Goal: Task Accomplishment & Management: Complete application form

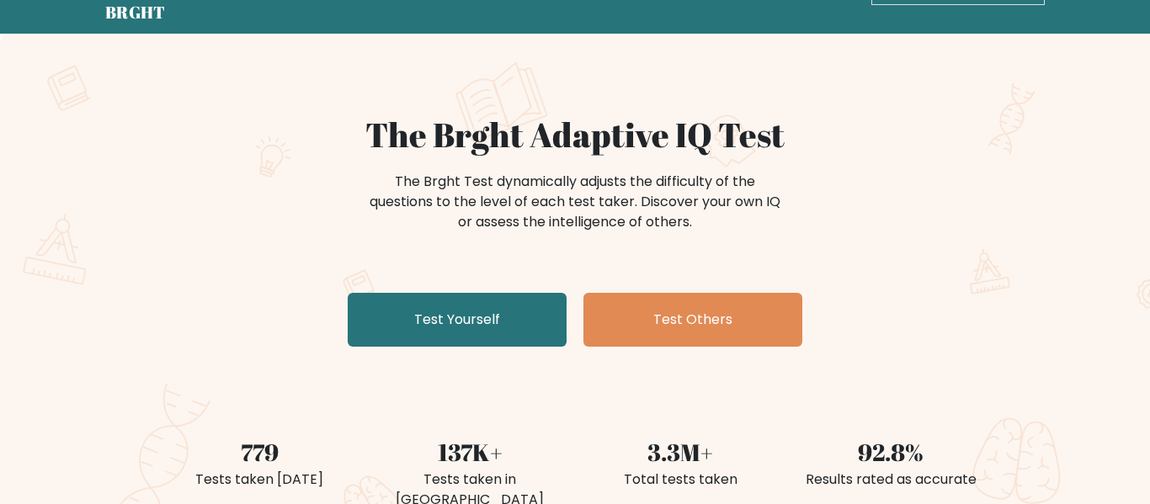
scroll to position [55, 0]
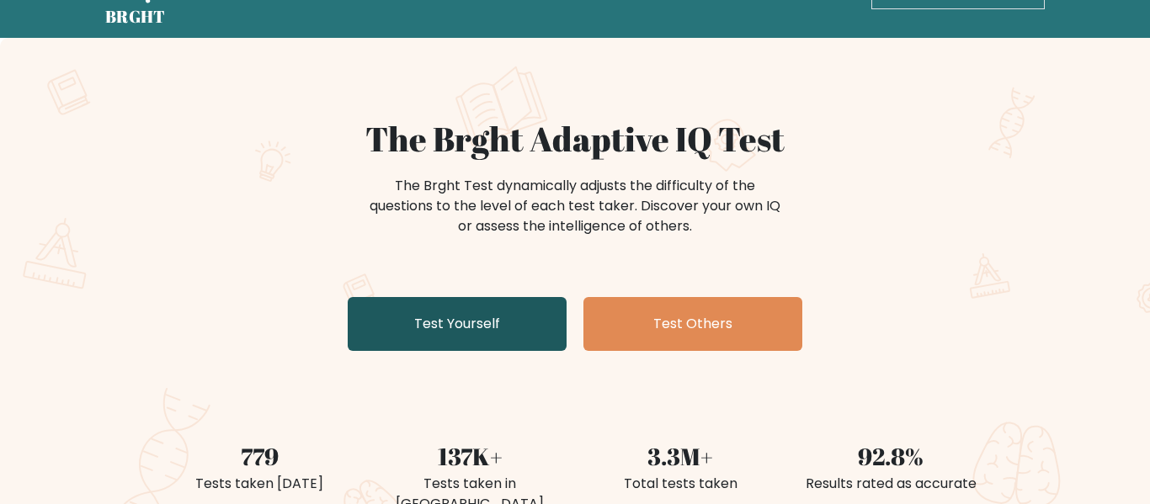
click at [498, 305] on link "Test Yourself" at bounding box center [457, 324] width 219 height 54
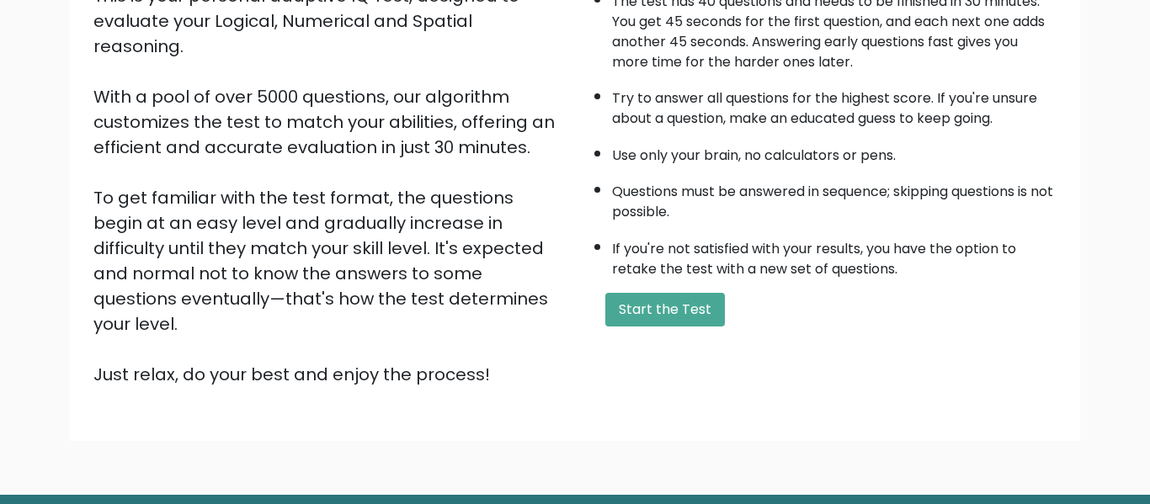
scroll to position [252, 0]
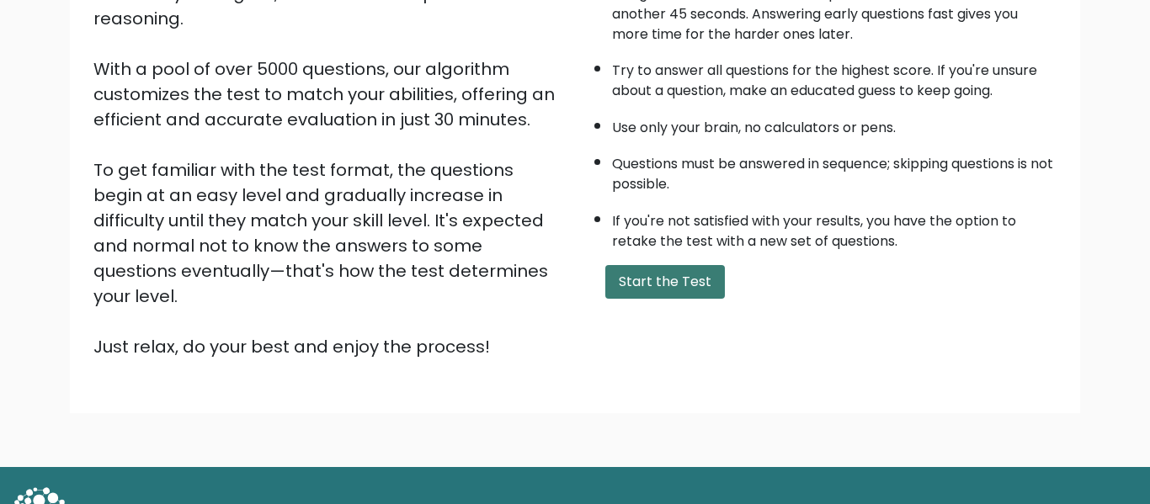
click at [647, 281] on button "Start the Test" at bounding box center [665, 282] width 120 height 34
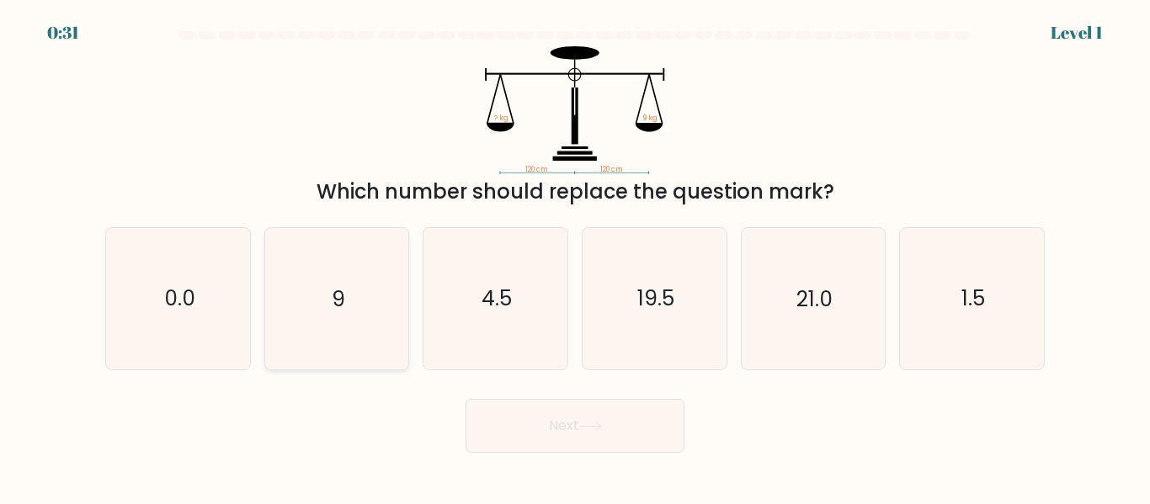
click at [373, 290] on icon "9" at bounding box center [336, 298] width 141 height 141
click at [575, 257] on input "b. 9" at bounding box center [575, 255] width 1 height 4
radio input "true"
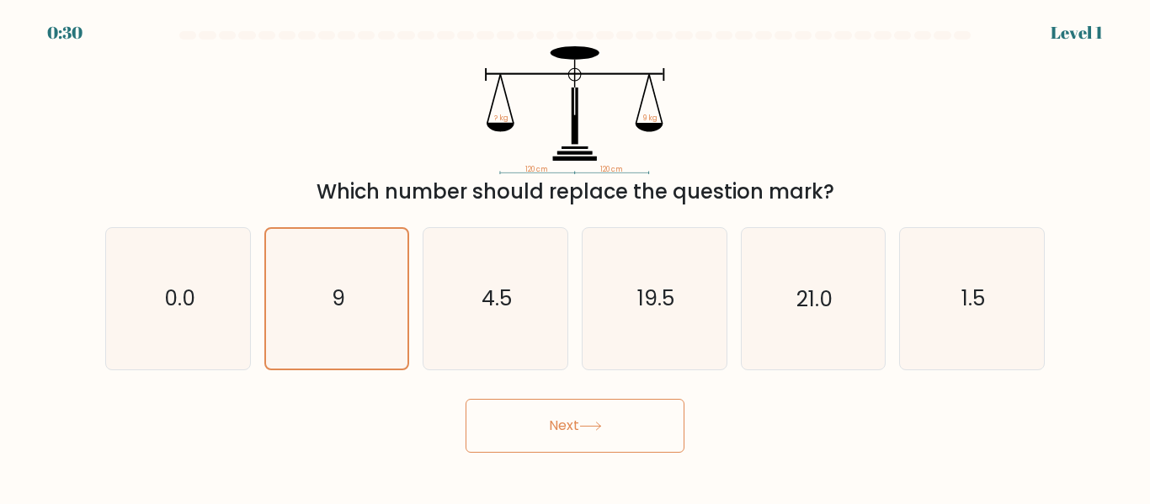
click at [514, 424] on button "Next" at bounding box center [575, 426] width 219 height 54
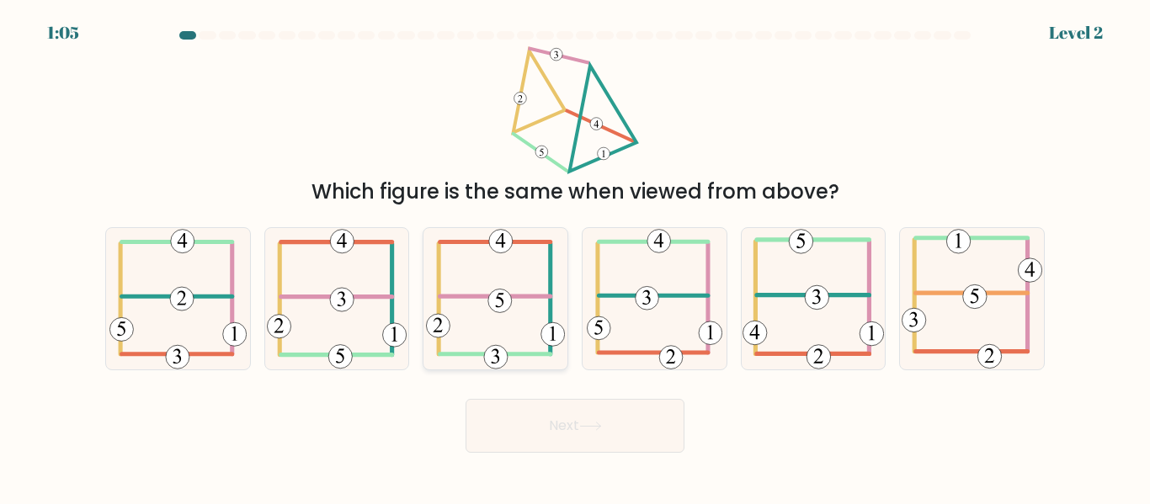
click at [495, 333] on icon at bounding box center [495, 298] width 139 height 141
click at [575, 257] on input "c." at bounding box center [575, 255] width 1 height 4
radio input "true"
click at [283, 284] on icon at bounding box center [337, 298] width 140 height 141
click at [575, 257] on input "b." at bounding box center [575, 255] width 1 height 4
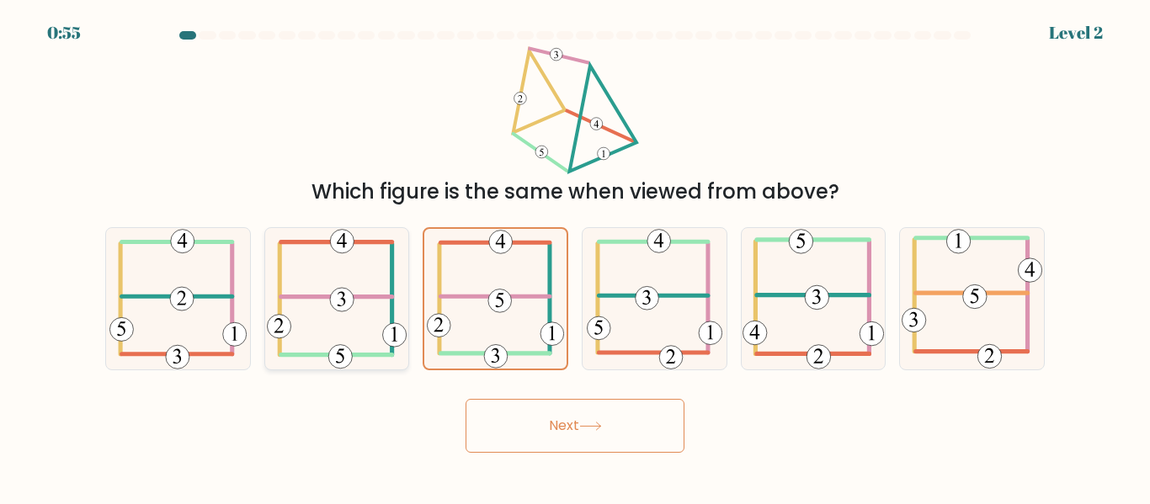
radio input "true"
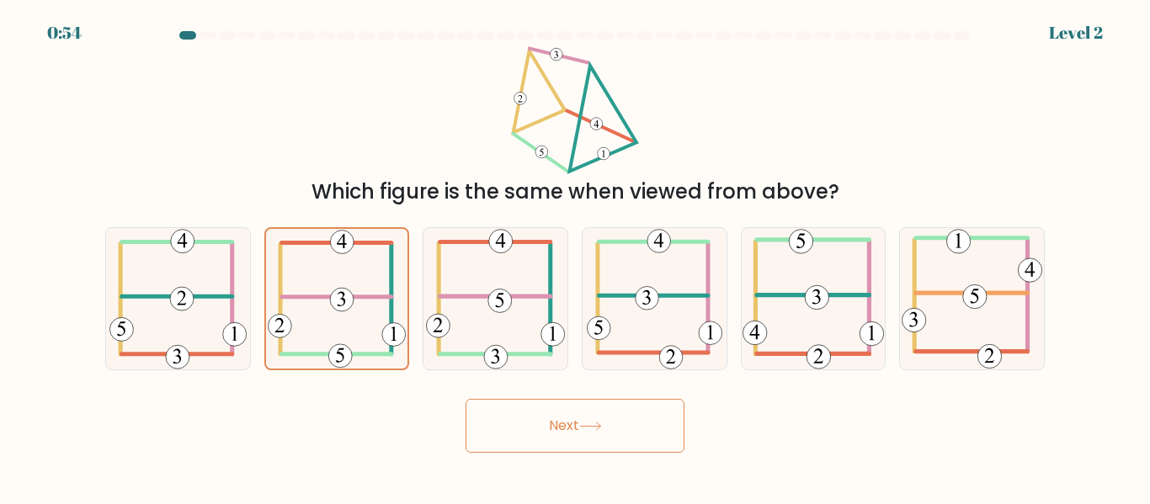
click at [561, 408] on button "Next" at bounding box center [575, 426] width 219 height 54
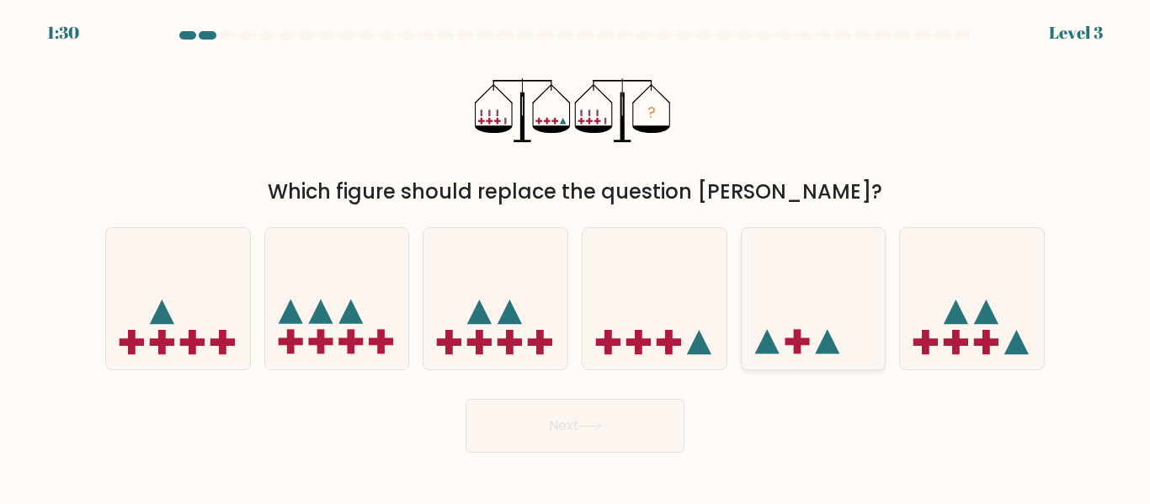
click at [784, 310] on icon at bounding box center [814, 298] width 144 height 119
click at [576, 257] on input "e." at bounding box center [575, 255] width 1 height 4
radio input "true"
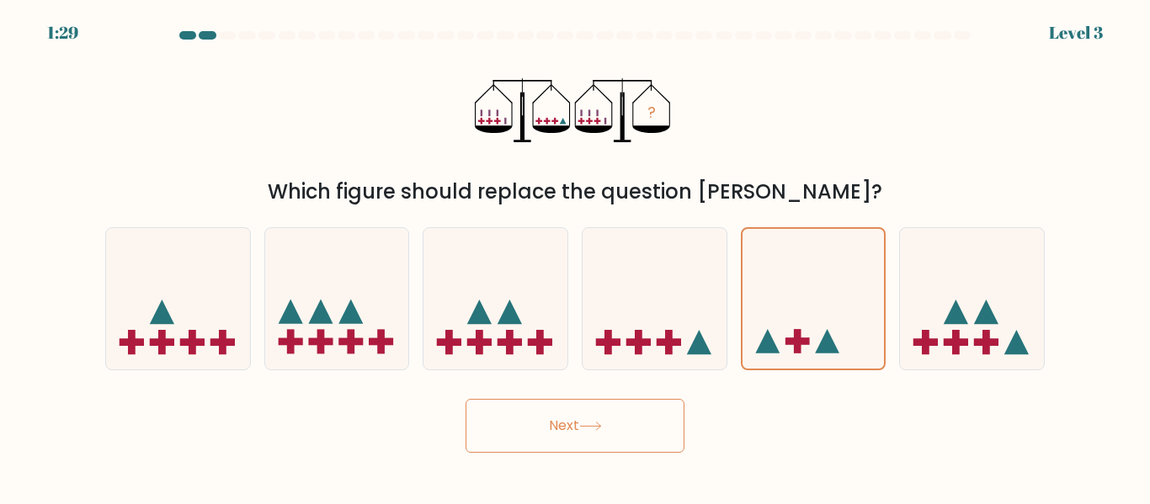
click at [614, 413] on button "Next" at bounding box center [575, 426] width 219 height 54
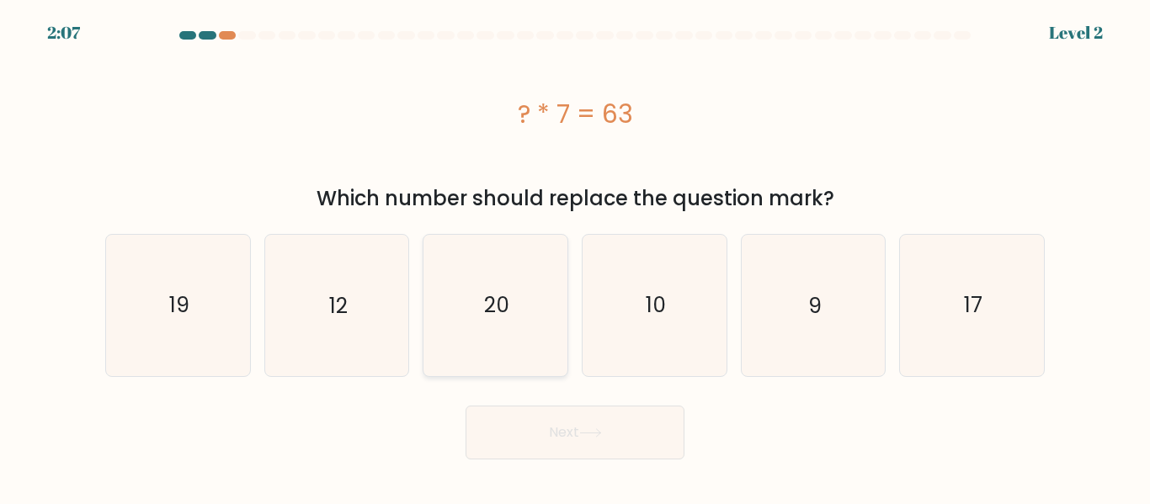
click at [526, 349] on icon "20" at bounding box center [495, 305] width 141 height 141
click at [575, 257] on input "c. 20" at bounding box center [575, 255] width 1 height 4
radio input "true"
click at [609, 415] on button "Next" at bounding box center [575, 433] width 219 height 54
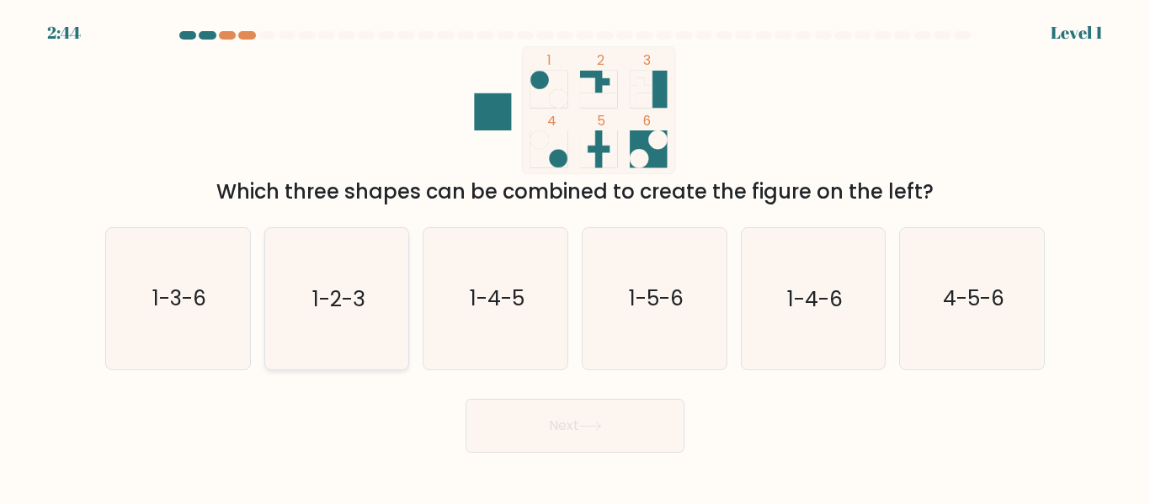
click at [338, 288] on text "1-2-3" at bounding box center [338, 299] width 52 height 29
click at [575, 257] on input "b. 1-2-3" at bounding box center [575, 255] width 1 height 4
radio input "true"
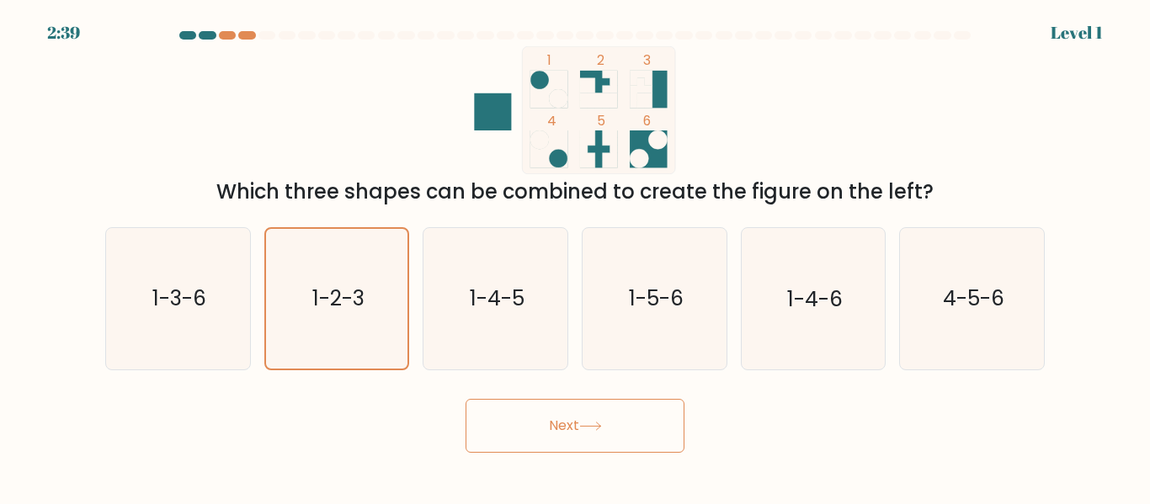
click at [557, 433] on button "Next" at bounding box center [575, 426] width 219 height 54
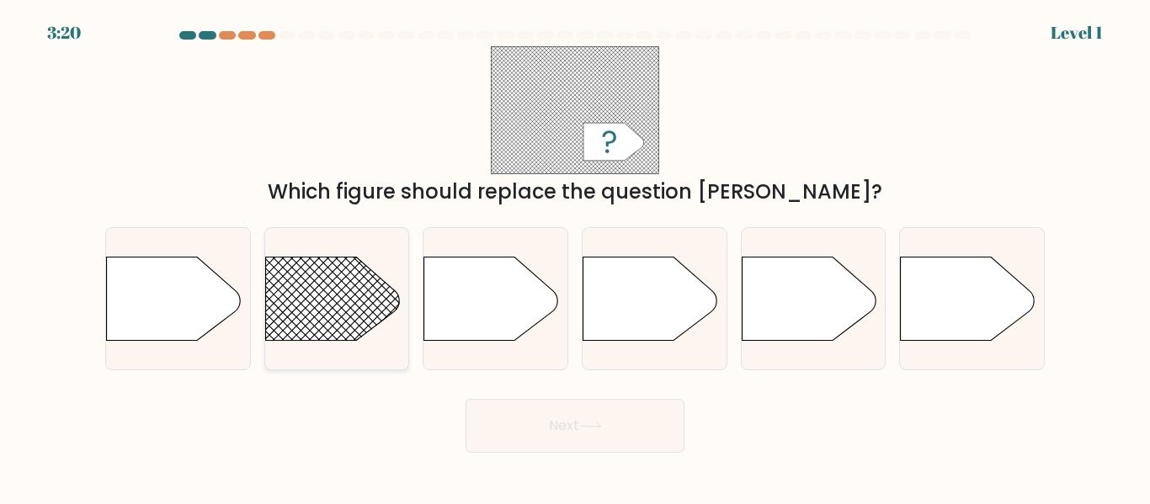
click at [290, 262] on rect at bounding box center [246, 228] width 374 height 285
click at [575, 257] on input "b." at bounding box center [575, 255] width 1 height 4
radio input "true"
click at [524, 415] on button "Next" at bounding box center [575, 426] width 219 height 54
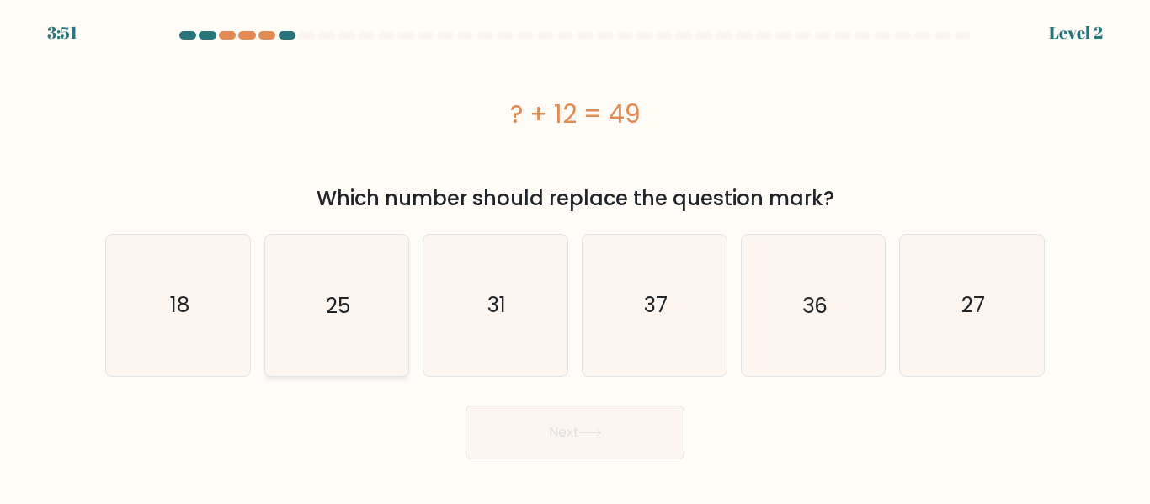
click at [381, 362] on icon "25" at bounding box center [336, 305] width 141 height 141
click at [575, 257] on input "b. 25" at bounding box center [575, 255] width 1 height 4
radio input "true"
click at [567, 447] on button "Next" at bounding box center [575, 433] width 219 height 54
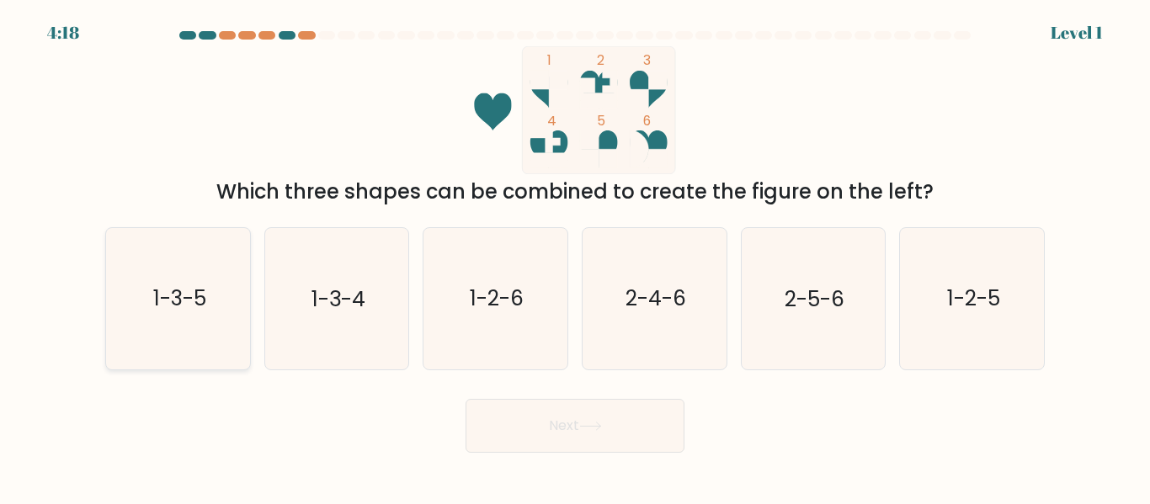
click at [204, 283] on icon "1-3-5" at bounding box center [178, 298] width 141 height 141
click at [575, 257] on input "a. 1-3-5" at bounding box center [575, 255] width 1 height 4
radio input "true"
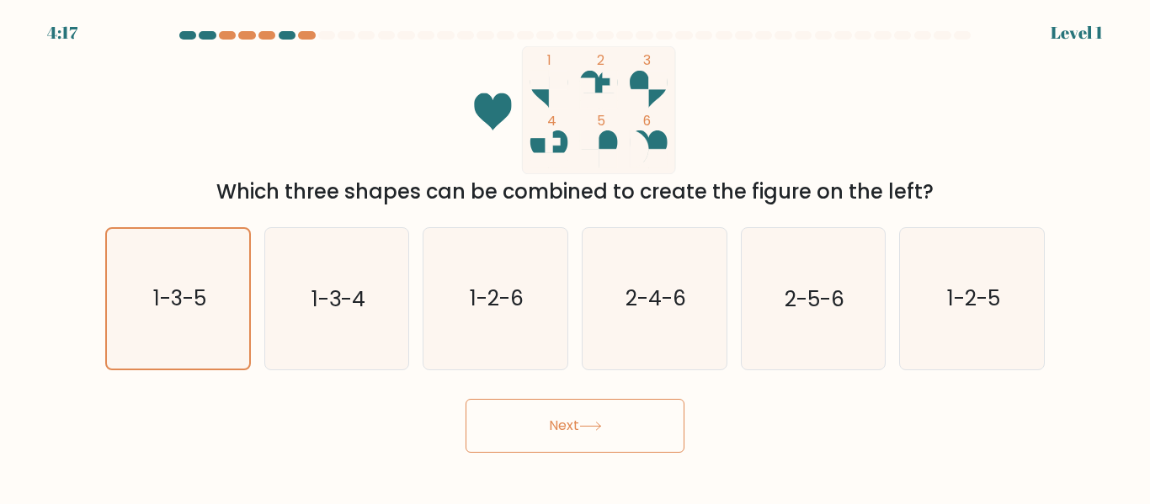
click at [585, 424] on icon at bounding box center [590, 426] width 23 height 9
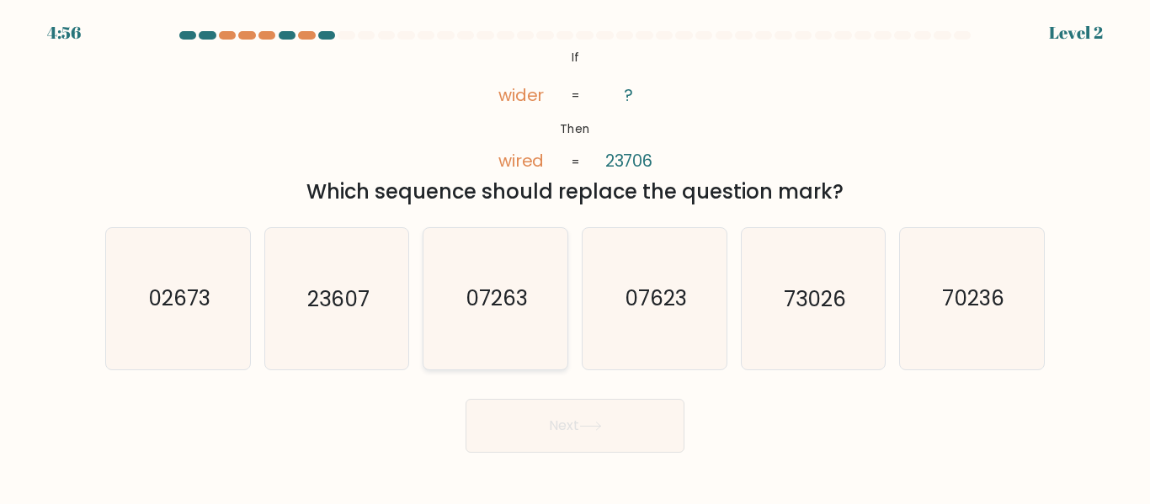
click at [525, 356] on icon "07263" at bounding box center [495, 298] width 141 height 141
click at [575, 257] on input "c. 07263" at bounding box center [575, 255] width 1 height 4
radio input "true"
click at [560, 409] on button "Next" at bounding box center [575, 426] width 219 height 54
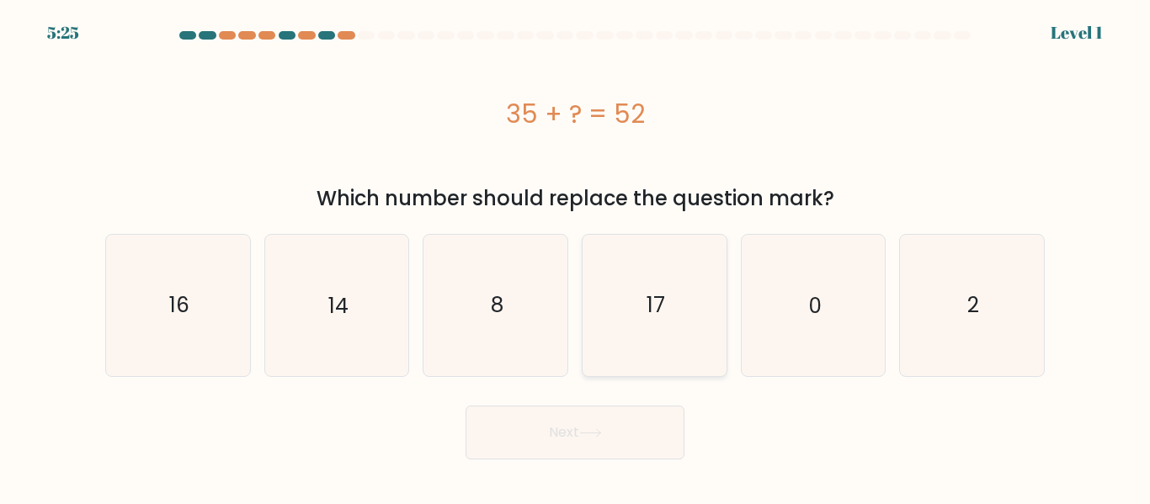
click at [655, 325] on icon "17" at bounding box center [654, 305] width 141 height 141
click at [576, 257] on input "d. 17" at bounding box center [575, 255] width 1 height 4
radio input "true"
click at [576, 429] on button "Next" at bounding box center [575, 433] width 219 height 54
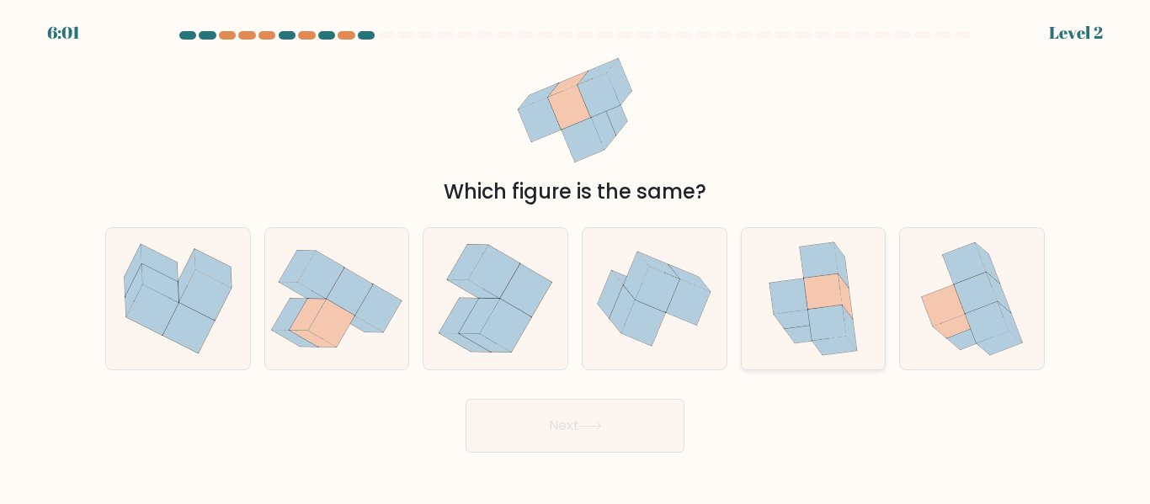
click at [811, 269] on icon at bounding box center [819, 260] width 38 height 35
click at [576, 257] on input "e." at bounding box center [575, 255] width 1 height 4
radio input "true"
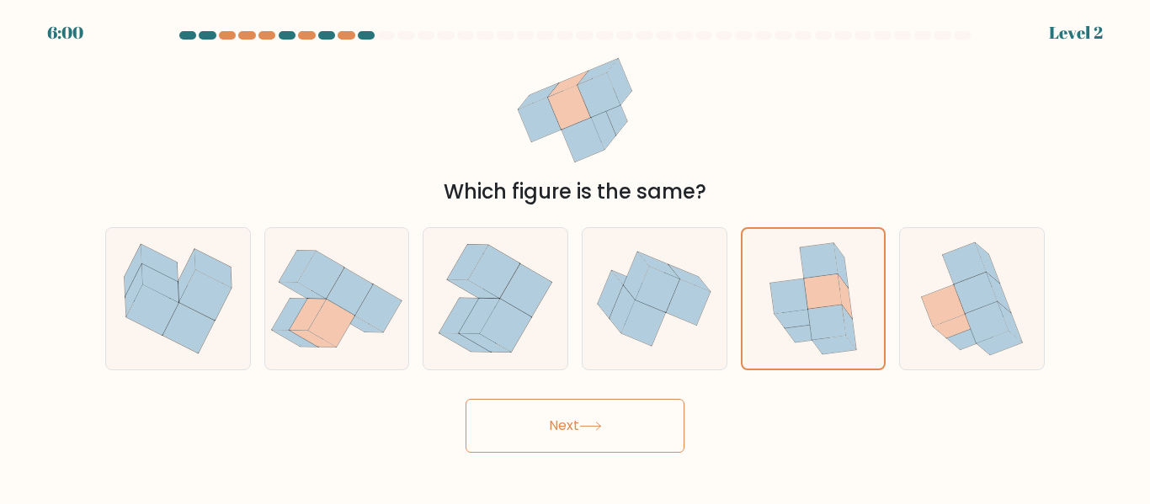
click at [595, 425] on icon at bounding box center [590, 426] width 23 height 9
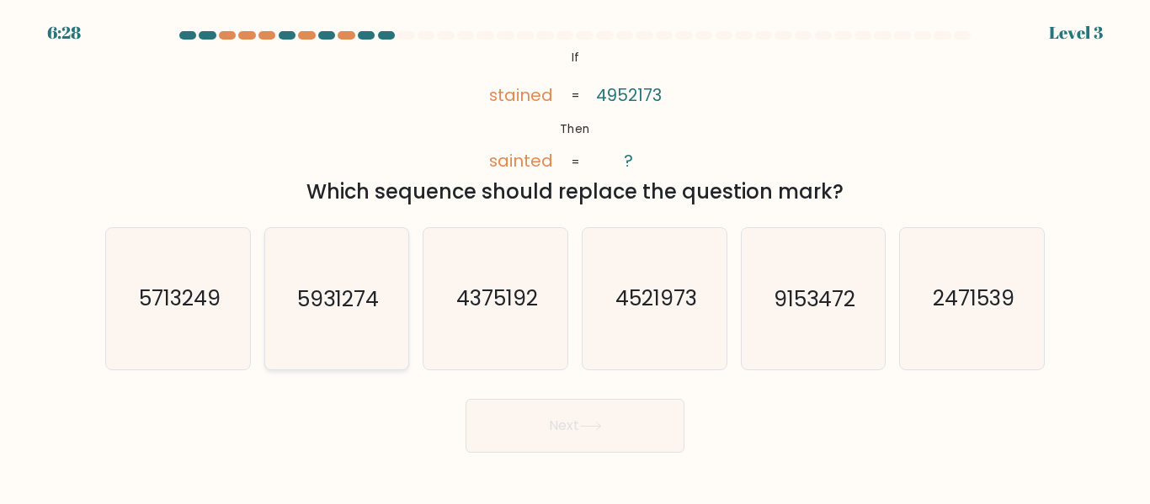
click at [393, 325] on icon "5931274" at bounding box center [336, 298] width 141 height 141
click at [575, 257] on input "b. 5931274" at bounding box center [575, 255] width 1 height 4
radio input "true"
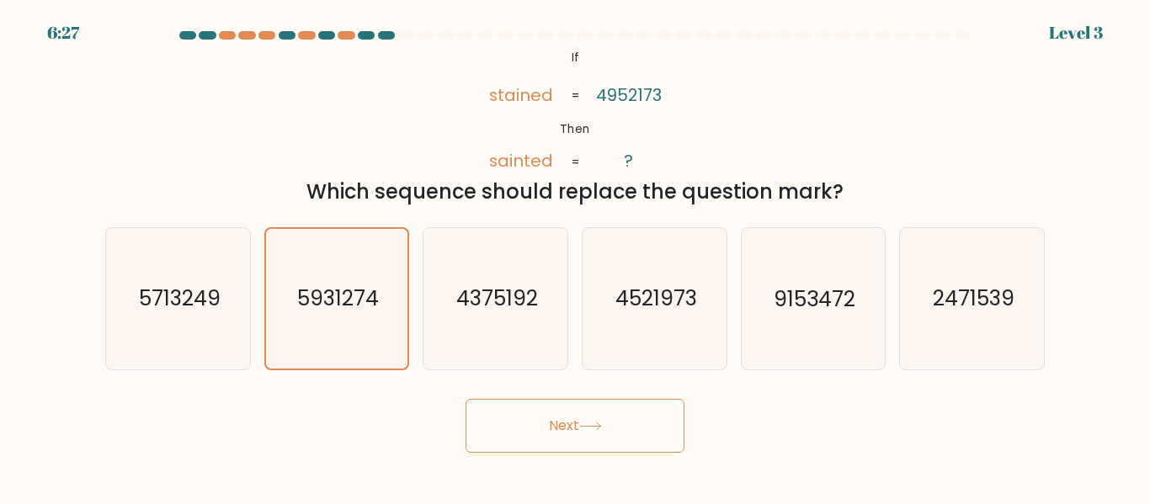
click at [573, 425] on button "Next" at bounding box center [575, 426] width 219 height 54
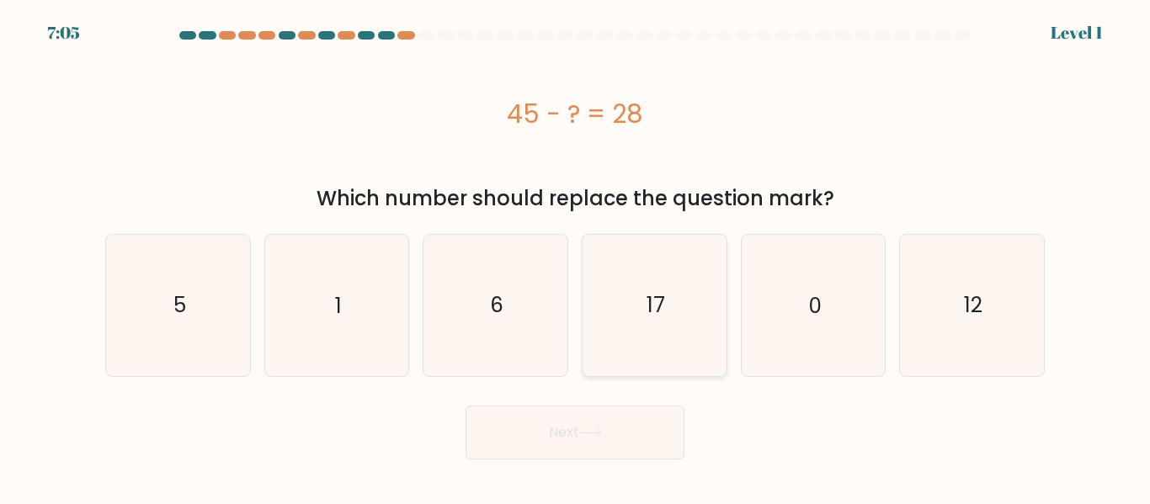
click at [629, 324] on icon "17" at bounding box center [654, 305] width 141 height 141
click at [576, 257] on input "d. 17" at bounding box center [575, 255] width 1 height 4
radio input "true"
click at [559, 425] on button "Next" at bounding box center [575, 433] width 219 height 54
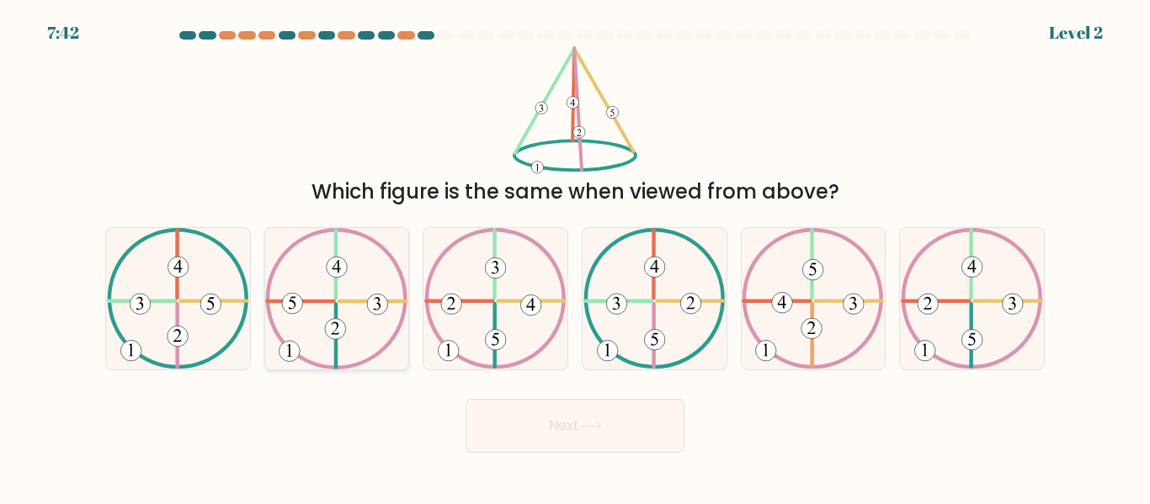
click at [362, 354] on icon at bounding box center [336, 298] width 142 height 141
click at [575, 257] on input "b." at bounding box center [575, 255] width 1 height 4
radio input "true"
click at [550, 418] on button "Next" at bounding box center [575, 426] width 219 height 54
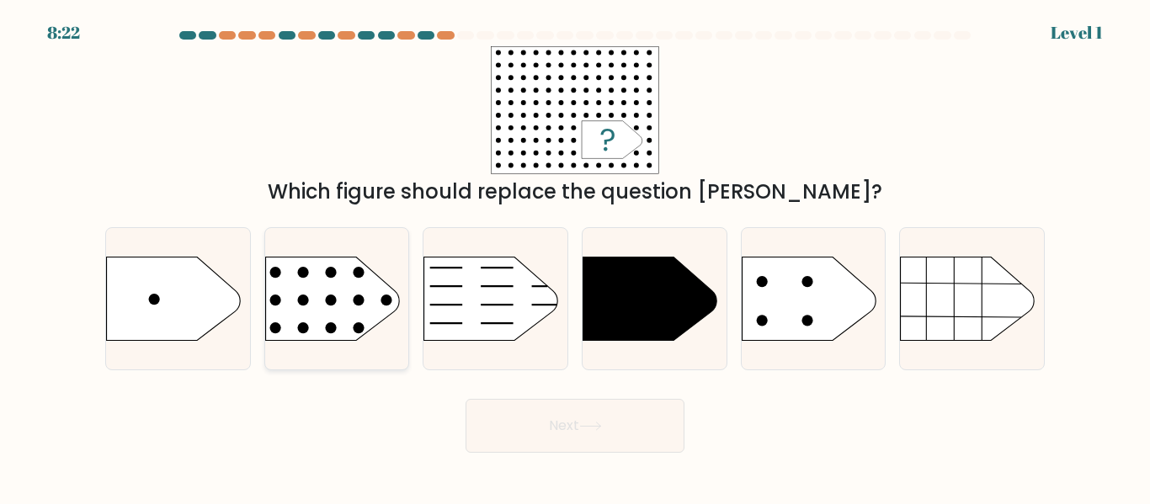
click at [351, 307] on rect at bounding box center [250, 233] width 374 height 285
click at [575, 257] on input "b." at bounding box center [575, 255] width 1 height 4
radio input "true"
click at [597, 425] on icon at bounding box center [590, 426] width 23 height 9
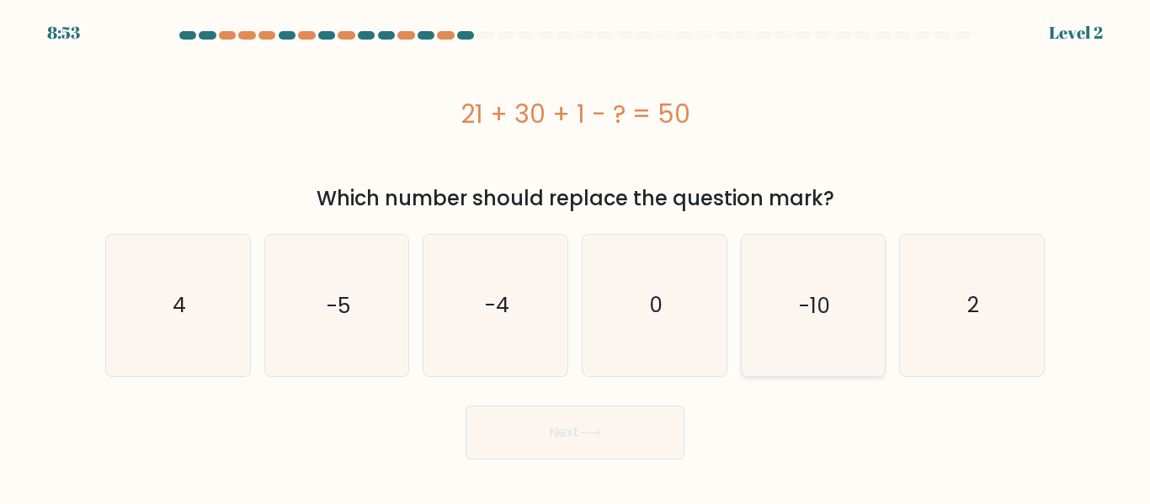
click at [864, 308] on icon "-10" at bounding box center [813, 305] width 141 height 141
click at [576, 257] on input "e. -10" at bounding box center [575, 255] width 1 height 4
radio input "true"
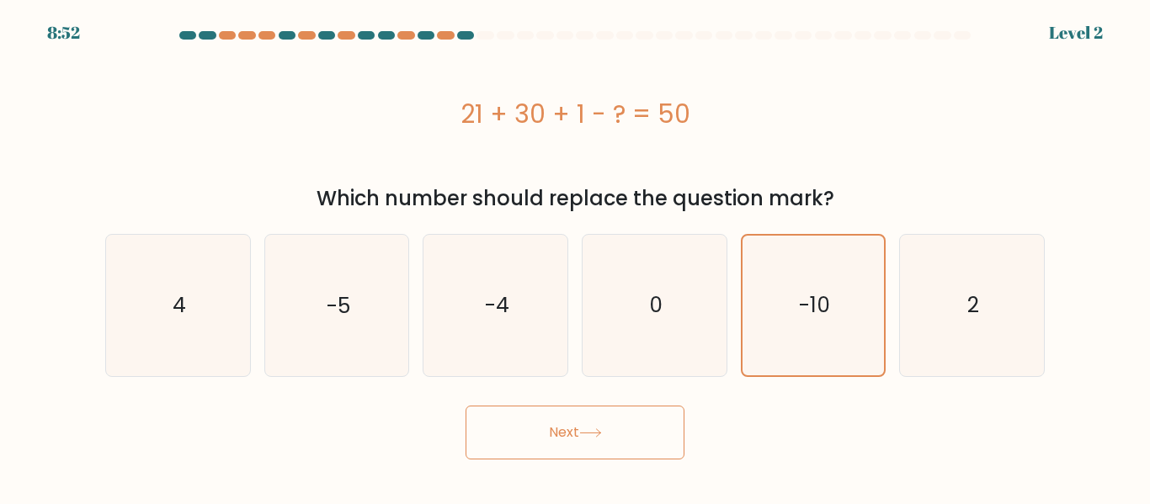
click at [631, 413] on button "Next" at bounding box center [575, 433] width 219 height 54
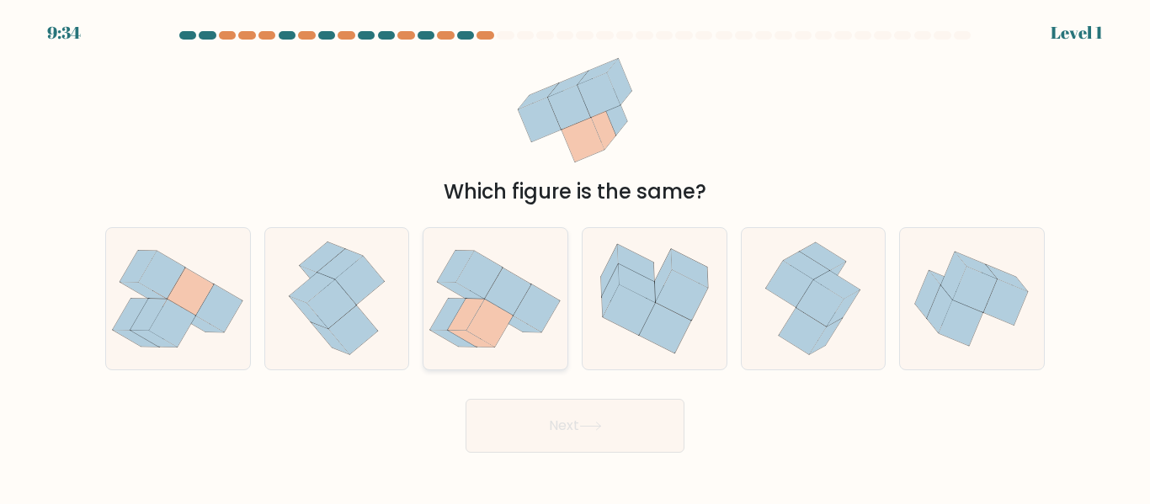
click at [492, 329] on icon at bounding box center [490, 324] width 46 height 48
click at [575, 257] on input "c." at bounding box center [575, 255] width 1 height 4
radio input "true"
click at [610, 442] on button "Next" at bounding box center [575, 426] width 219 height 54
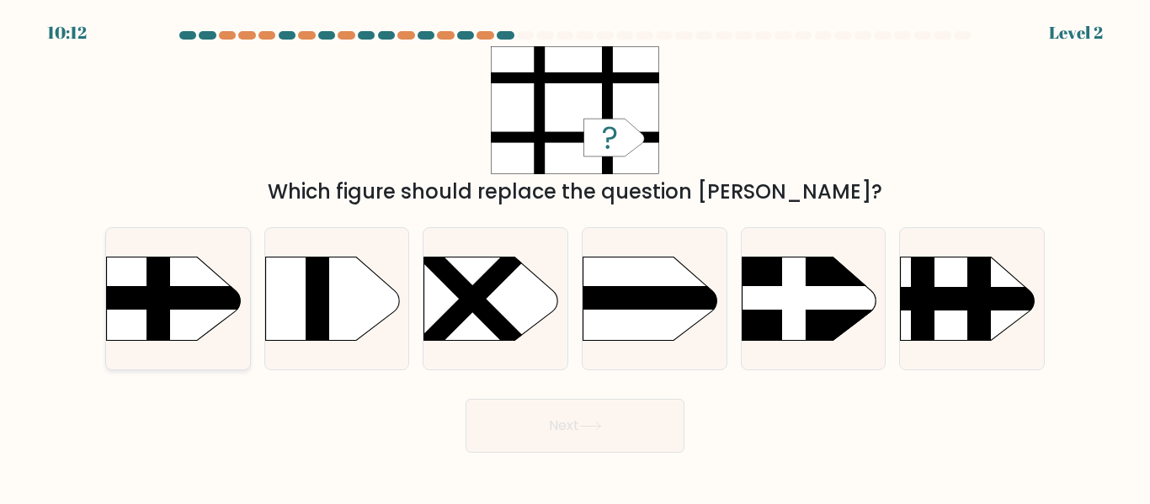
click at [201, 284] on rect at bounding box center [87, 237] width 374 height 285
click at [575, 257] on input "a." at bounding box center [575, 255] width 1 height 4
radio input "true"
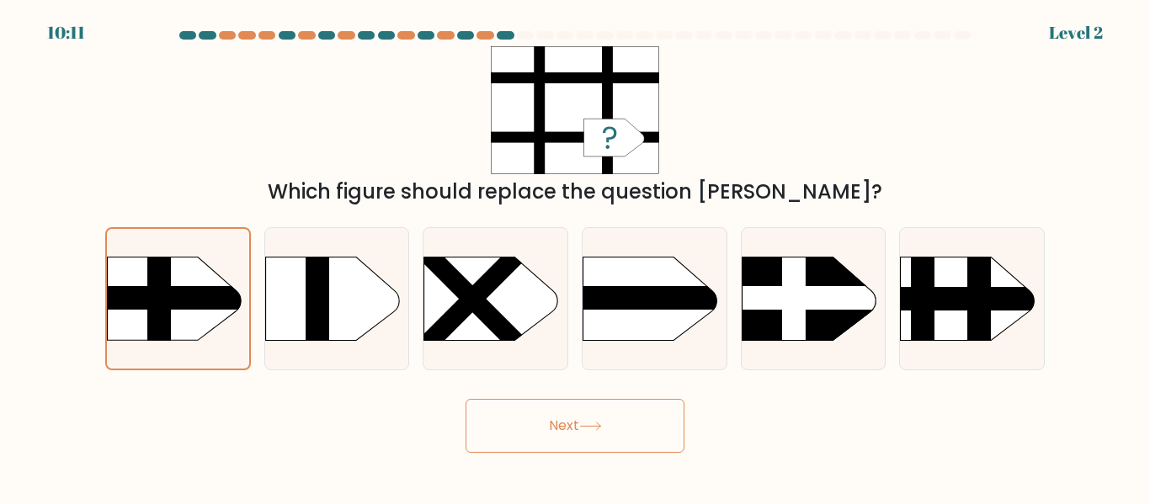
click at [600, 428] on icon at bounding box center [590, 426] width 23 height 9
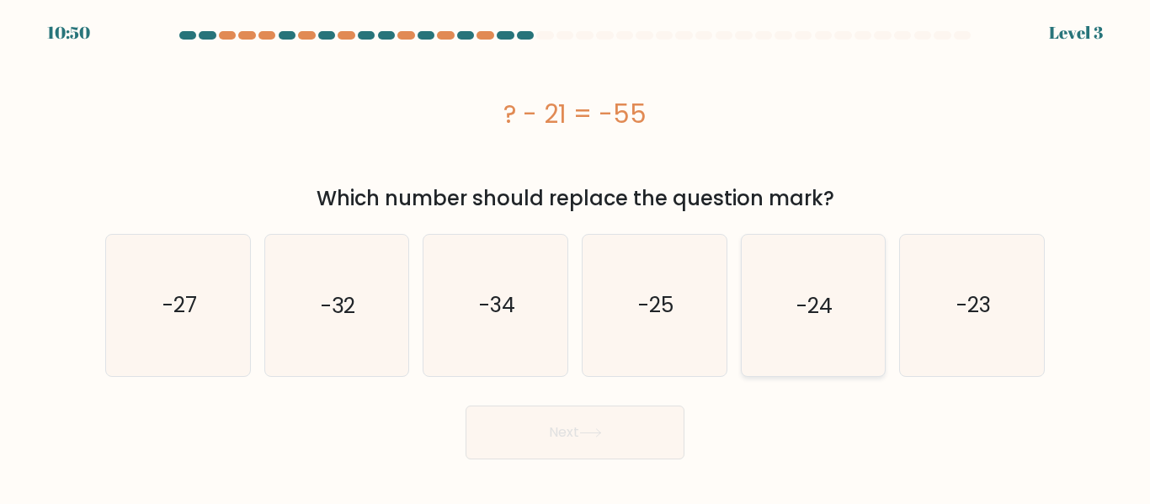
click at [768, 327] on icon "-24" at bounding box center [813, 305] width 141 height 141
click at [576, 257] on input "e. -24" at bounding box center [575, 255] width 1 height 4
radio input "true"
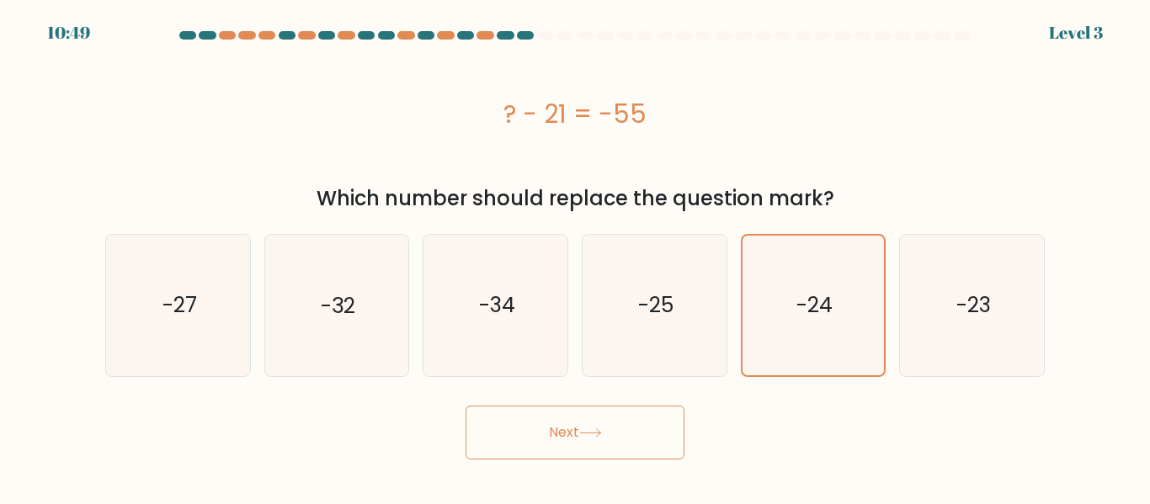
click at [629, 418] on button "Next" at bounding box center [575, 433] width 219 height 54
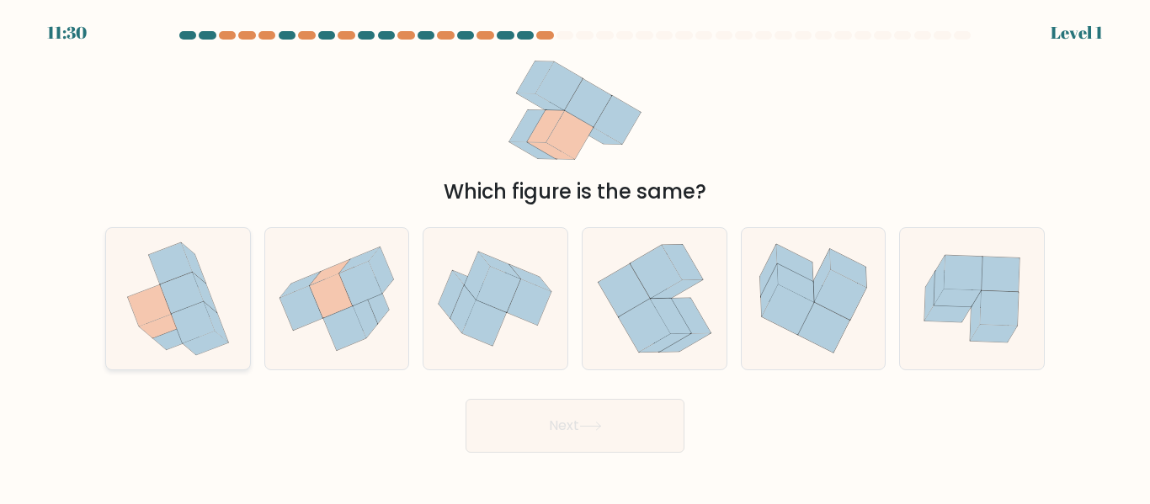
click at [244, 349] on div at bounding box center [178, 298] width 146 height 142
click at [575, 257] on input "a." at bounding box center [575, 255] width 1 height 4
radio input "true"
click at [531, 434] on button "Next" at bounding box center [575, 426] width 219 height 54
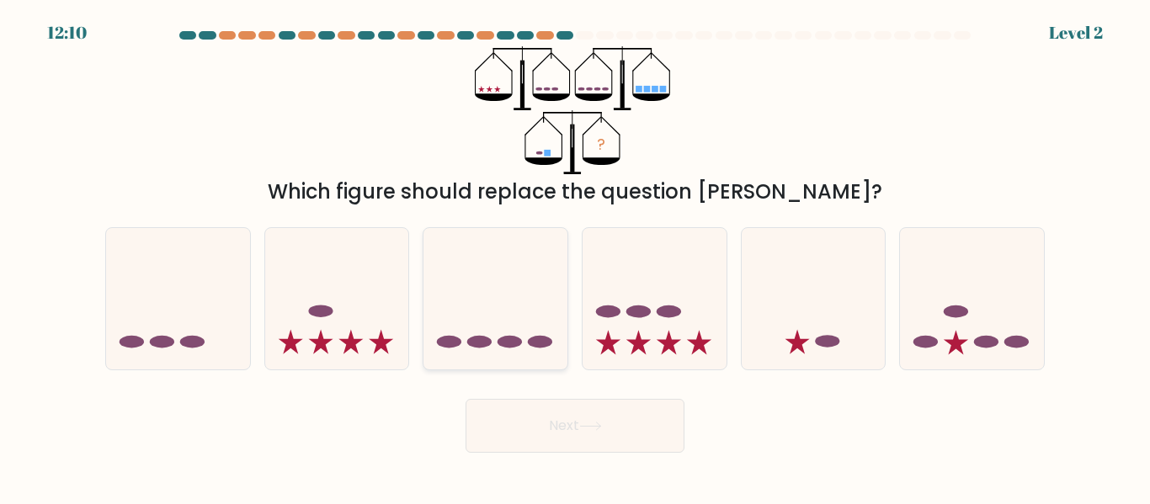
click at [501, 358] on icon at bounding box center [496, 298] width 144 height 119
click at [575, 257] on input "c." at bounding box center [575, 255] width 1 height 4
radio input "true"
click at [552, 417] on button "Next" at bounding box center [575, 426] width 219 height 54
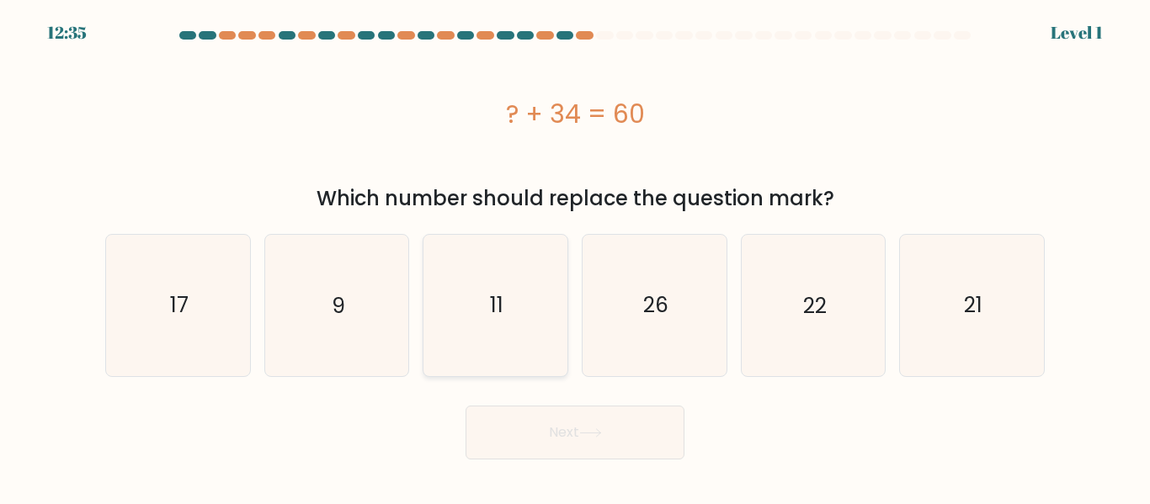
click at [541, 354] on icon "11" at bounding box center [495, 305] width 141 height 141
click at [575, 257] on input "c. 11" at bounding box center [575, 255] width 1 height 4
radio input "true"
click at [557, 418] on button "Next" at bounding box center [575, 433] width 219 height 54
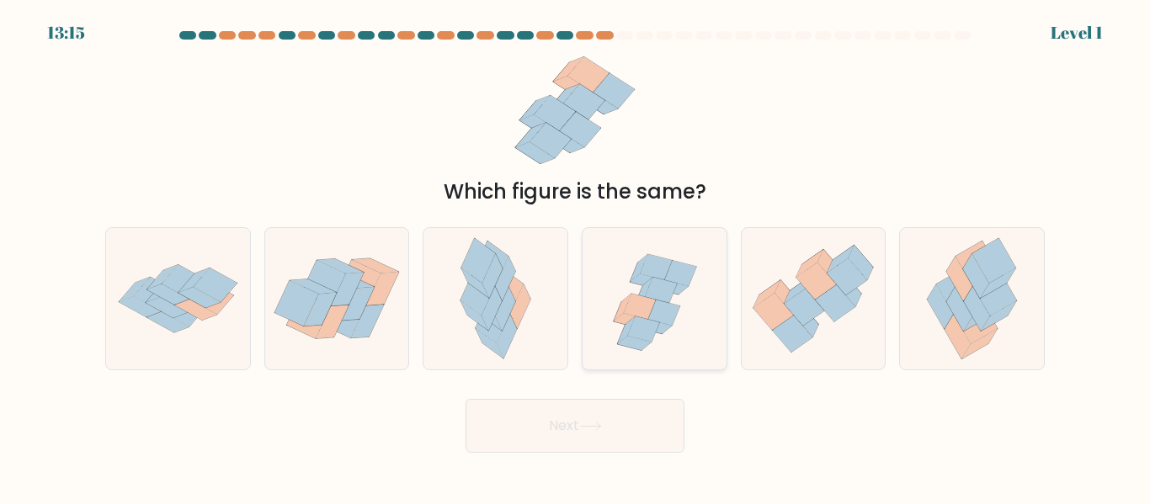
click at [605, 364] on icon at bounding box center [655, 299] width 144 height 138
click at [576, 257] on input "d." at bounding box center [575, 255] width 1 height 4
radio input "true"
click at [584, 424] on icon at bounding box center [590, 426] width 23 height 9
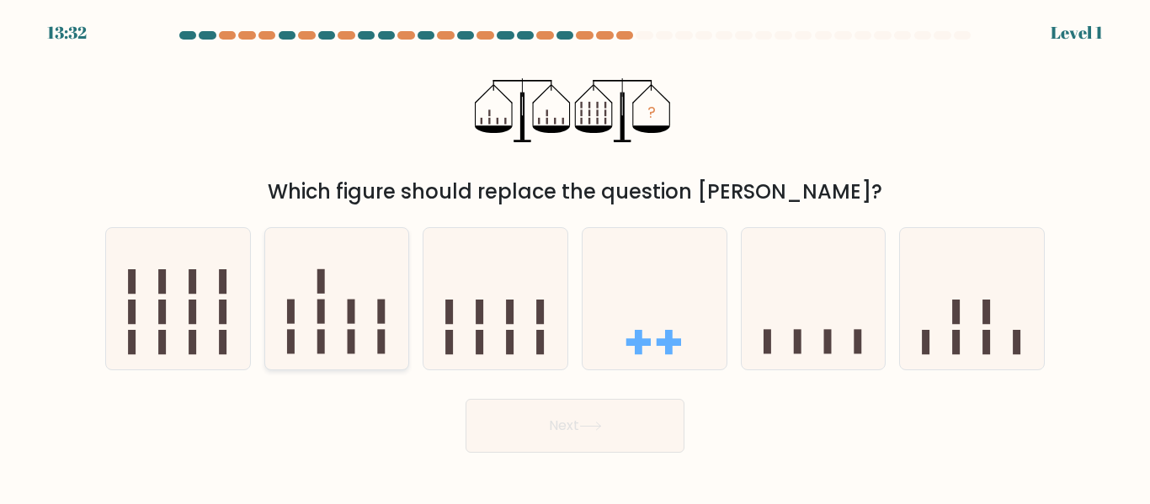
click at [308, 320] on icon at bounding box center [337, 298] width 144 height 119
click at [575, 257] on input "b." at bounding box center [575, 255] width 1 height 4
radio input "true"
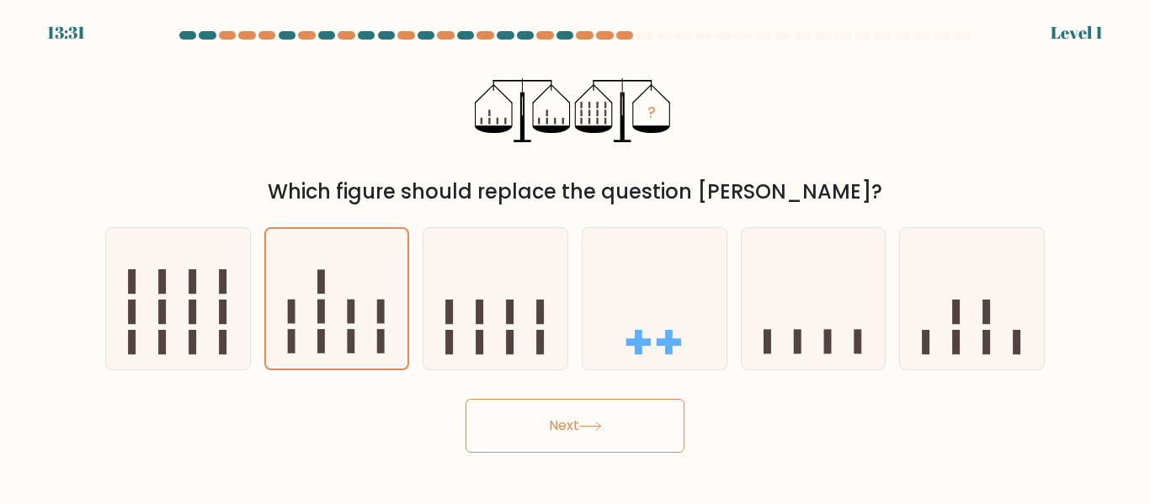
click at [622, 415] on button "Next" at bounding box center [575, 426] width 219 height 54
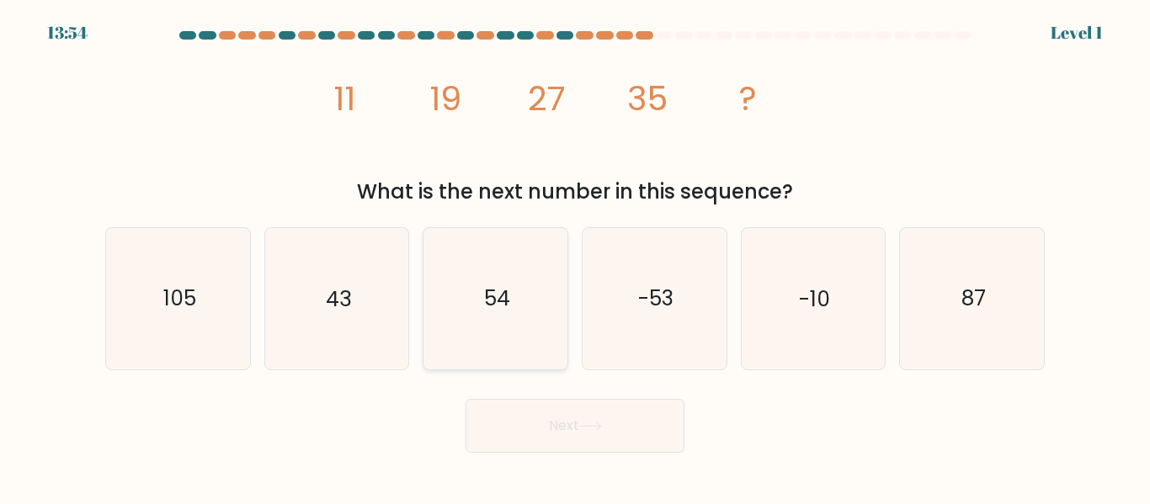
click at [488, 333] on icon "54" at bounding box center [495, 298] width 141 height 141
click at [575, 257] on input "c. 54" at bounding box center [575, 255] width 1 height 4
radio input "true"
click at [571, 424] on button "Next" at bounding box center [575, 426] width 219 height 54
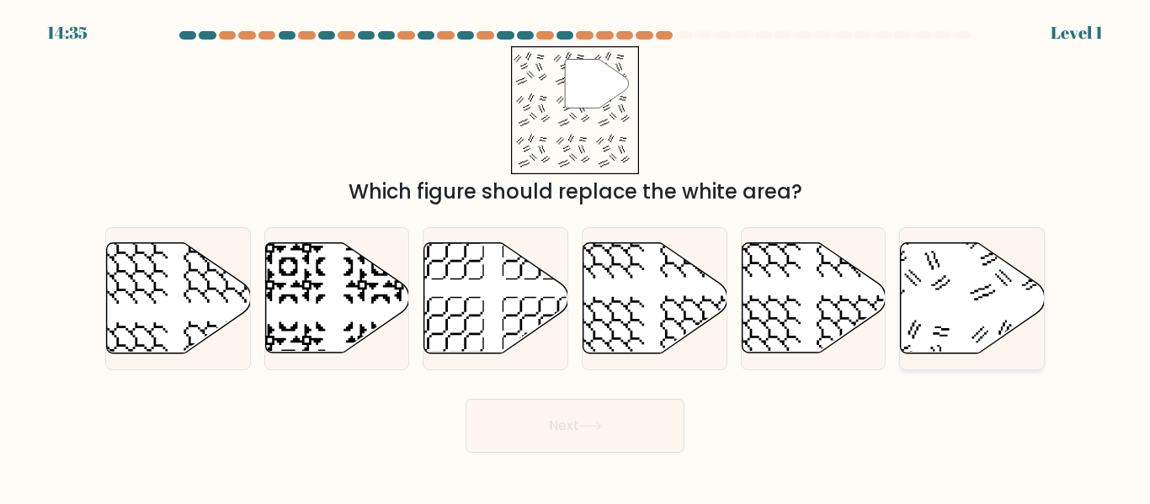
click at [948, 322] on icon at bounding box center [973, 298] width 144 height 110
click at [576, 257] on input "f." at bounding box center [575, 255] width 1 height 4
radio input "true"
click at [626, 426] on button "Next" at bounding box center [575, 426] width 219 height 54
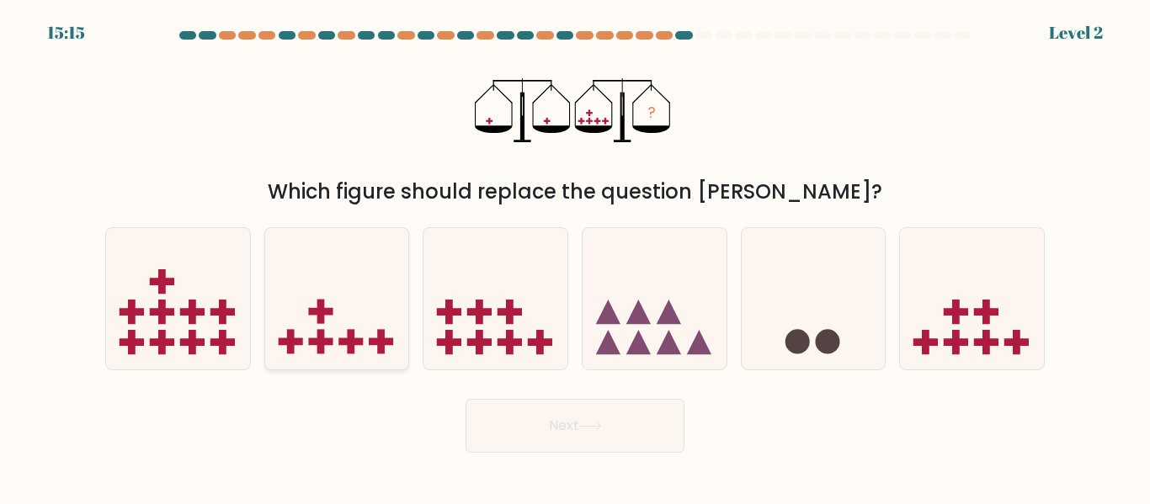
click at [386, 288] on icon at bounding box center [337, 298] width 144 height 119
click at [575, 257] on input "b." at bounding box center [575, 255] width 1 height 4
radio input "true"
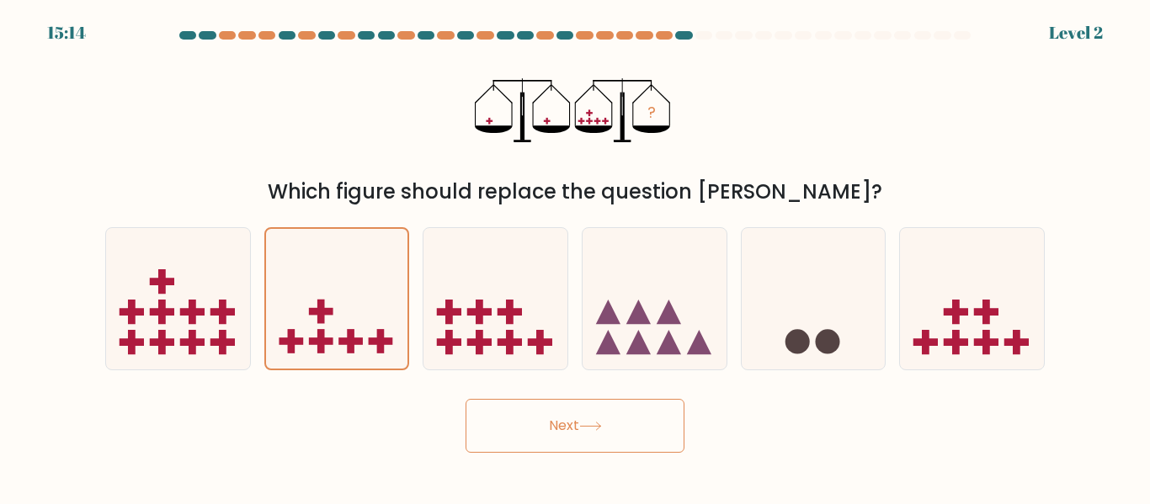
click at [596, 444] on button "Next" at bounding box center [575, 426] width 219 height 54
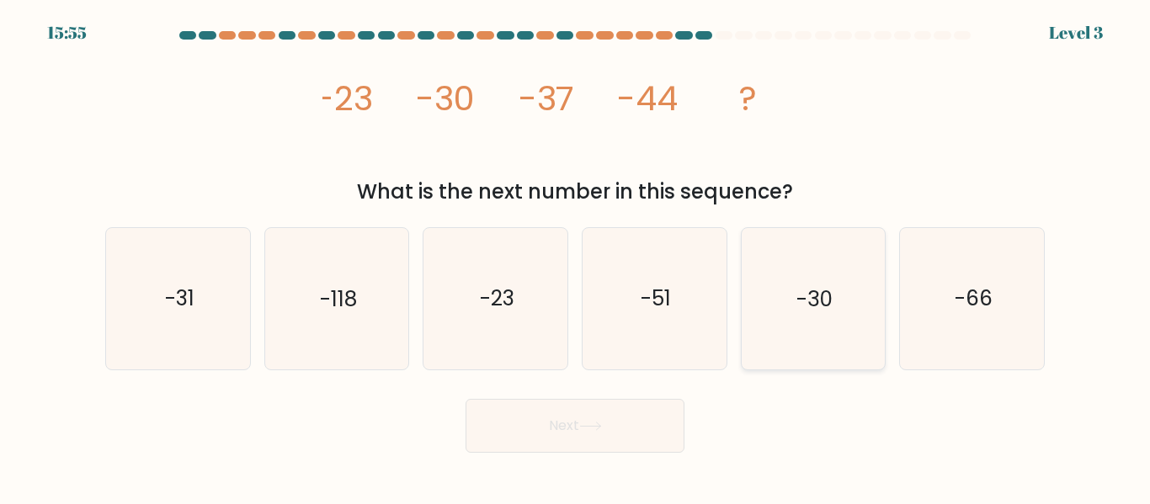
click at [789, 338] on icon "-30" at bounding box center [813, 298] width 141 height 141
click at [576, 257] on input "e. -30" at bounding box center [575, 255] width 1 height 4
radio input "true"
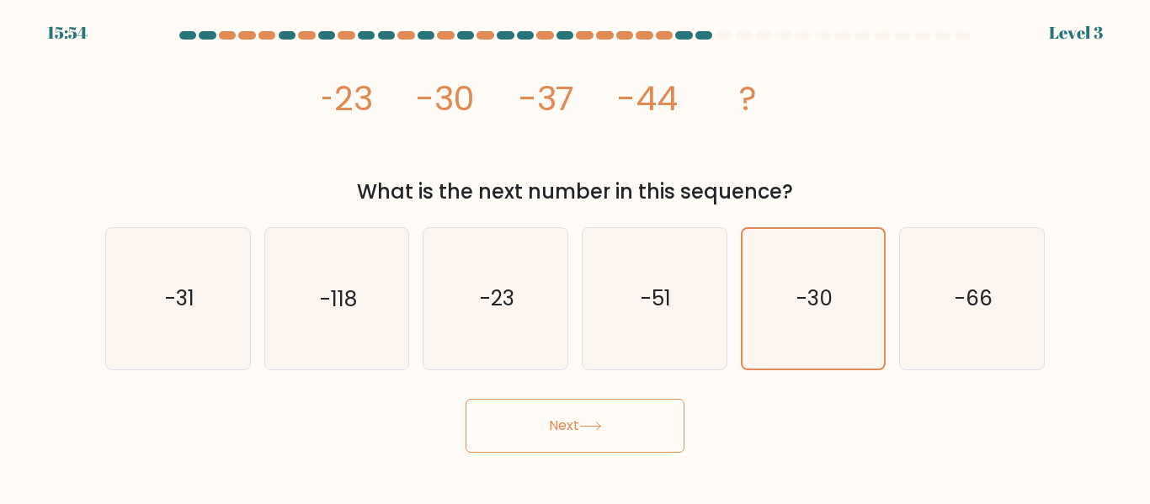
click at [629, 427] on button "Next" at bounding box center [575, 426] width 219 height 54
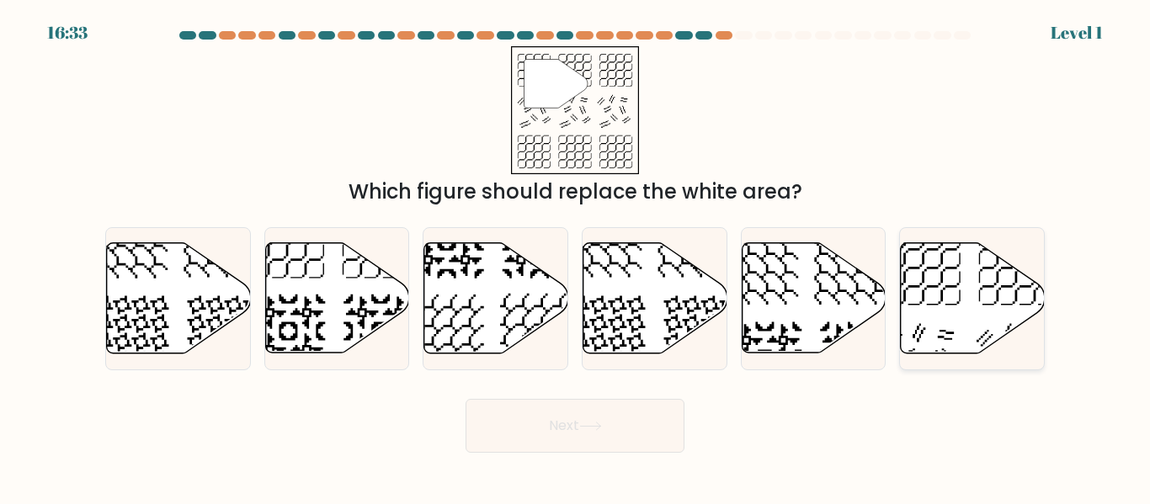
click at [914, 351] on icon at bounding box center [973, 298] width 144 height 110
click at [576, 257] on input "f." at bounding box center [575, 255] width 1 height 4
radio input "true"
click at [612, 412] on button "Next" at bounding box center [575, 426] width 219 height 54
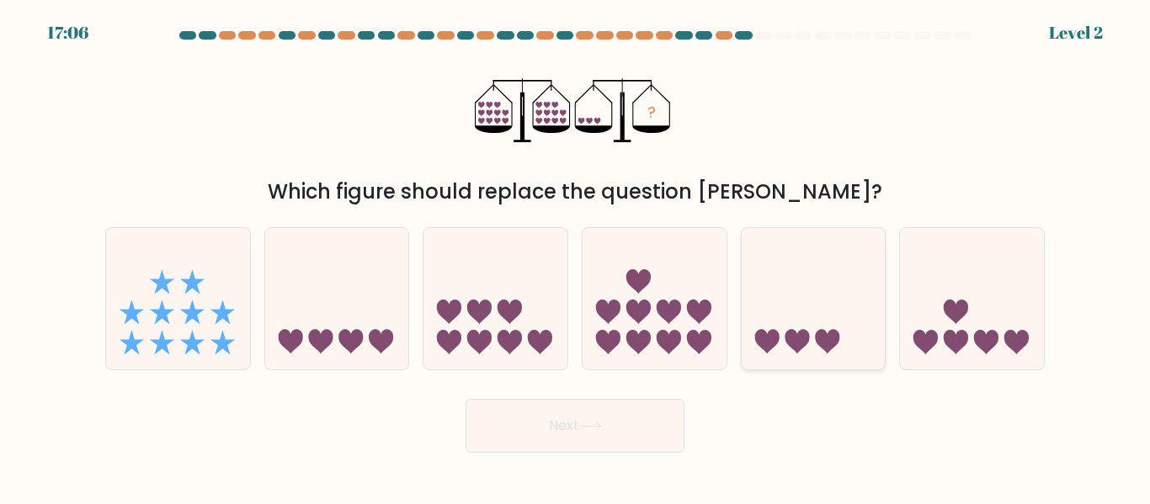
click at [775, 331] on icon at bounding box center [766, 342] width 24 height 24
click at [576, 257] on input "e." at bounding box center [575, 255] width 1 height 4
radio input "true"
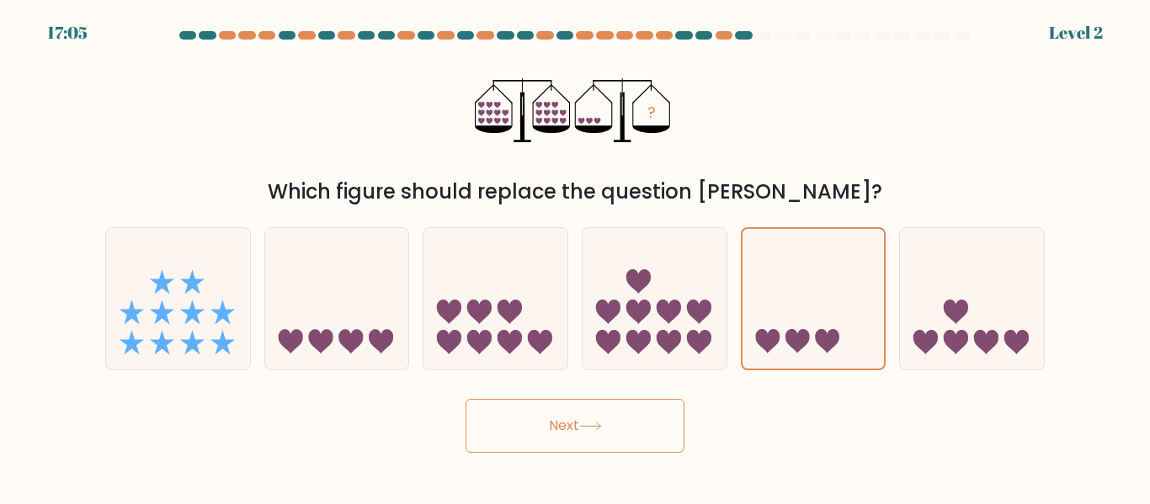
click at [615, 419] on button "Next" at bounding box center [575, 426] width 219 height 54
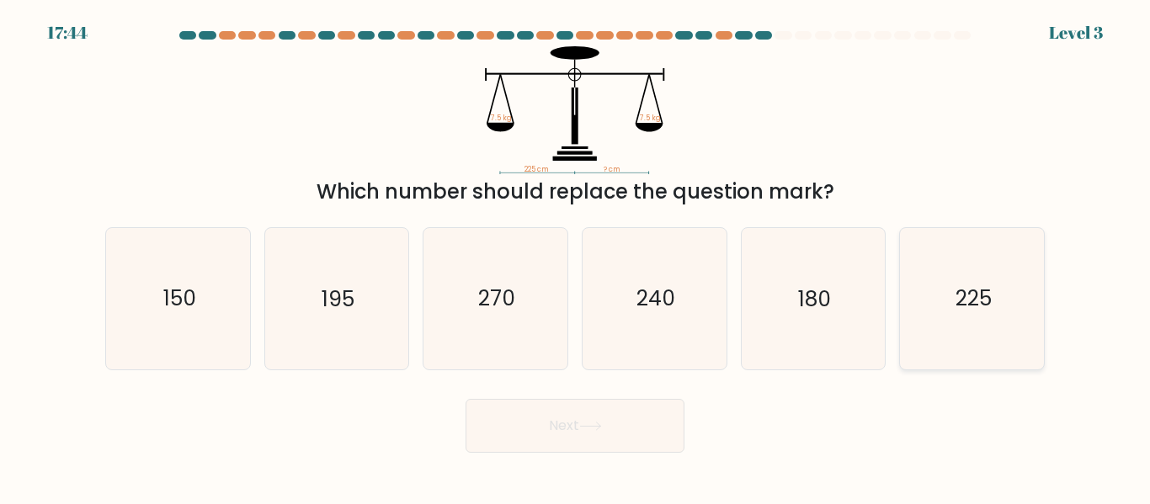
click at [927, 297] on icon "225" at bounding box center [972, 298] width 141 height 141
click at [576, 257] on input "f. 225" at bounding box center [575, 255] width 1 height 4
radio input "true"
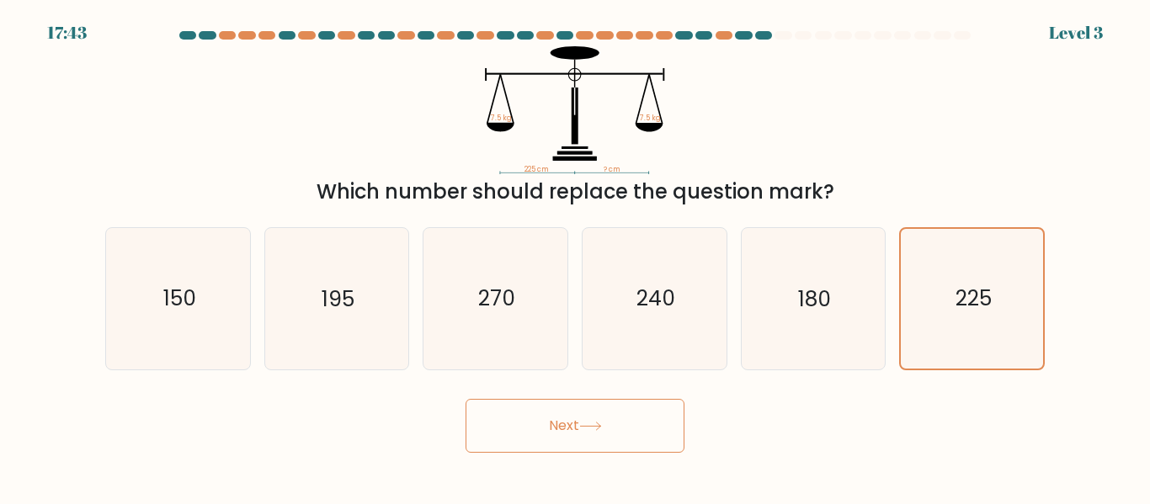
click at [582, 424] on button "Next" at bounding box center [575, 426] width 219 height 54
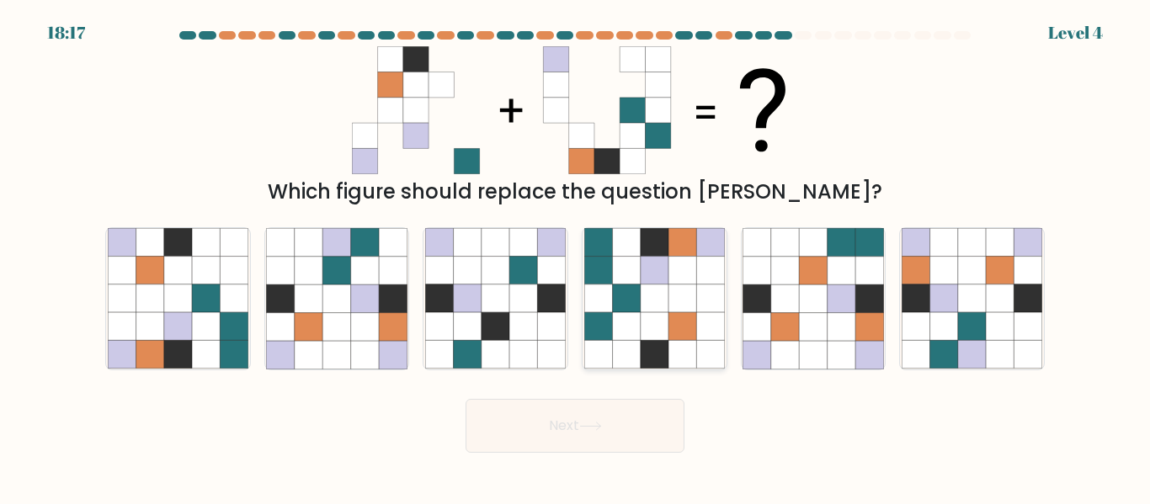
click at [617, 306] on icon at bounding box center [626, 299] width 28 height 28
click at [576, 257] on input "d." at bounding box center [575, 255] width 1 height 4
radio input "true"
click at [826, 315] on icon at bounding box center [813, 327] width 28 height 28
click at [576, 257] on input "e." at bounding box center [575, 255] width 1 height 4
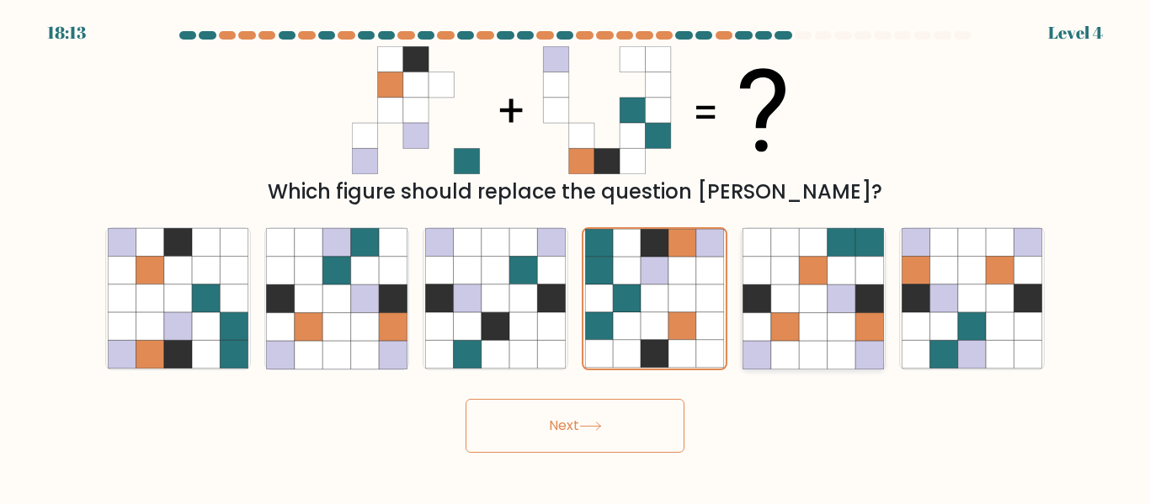
radio input "true"
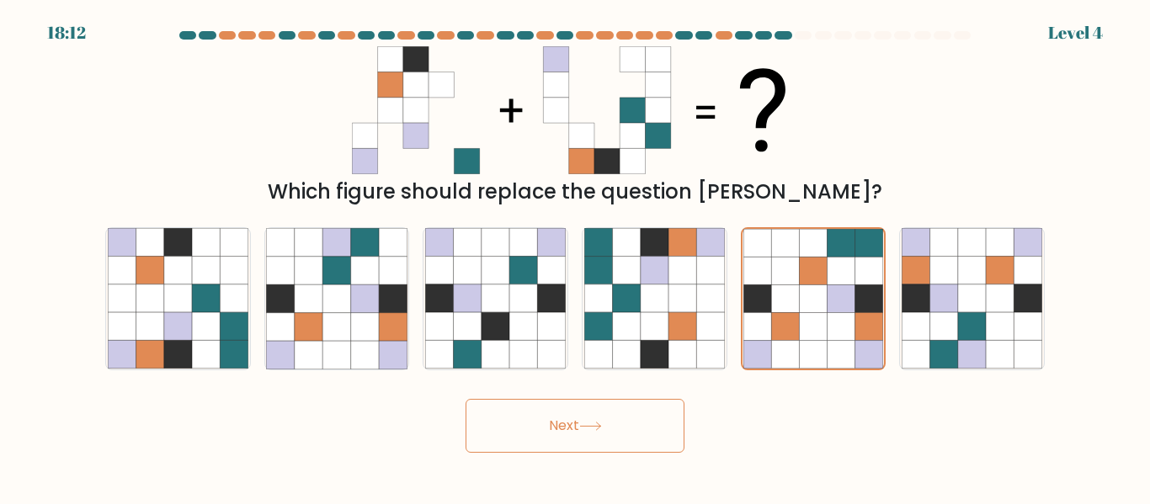
click at [578, 427] on button "Next" at bounding box center [575, 426] width 219 height 54
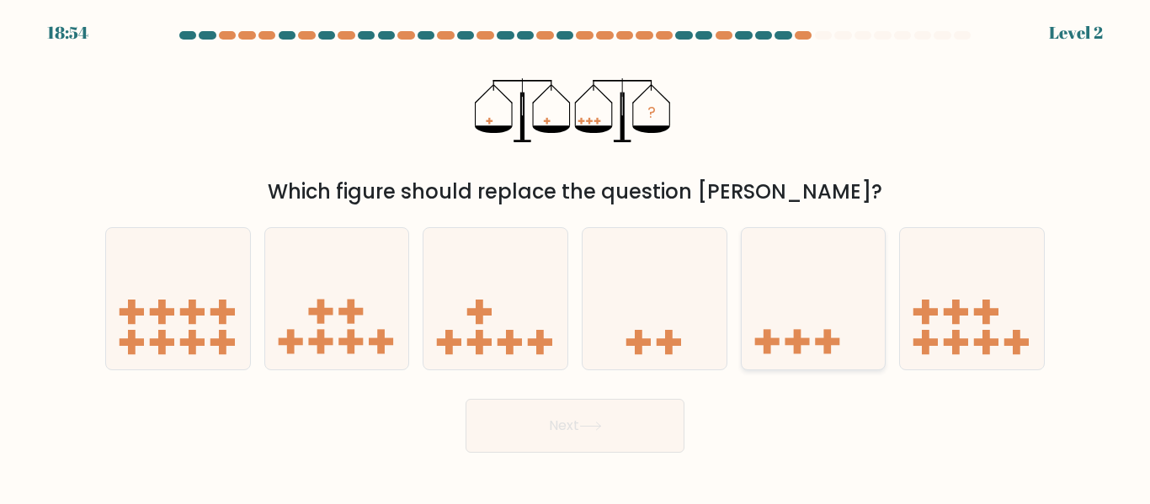
click at [812, 344] on icon at bounding box center [814, 298] width 144 height 119
click at [576, 257] on input "e." at bounding box center [575, 255] width 1 height 4
radio input "true"
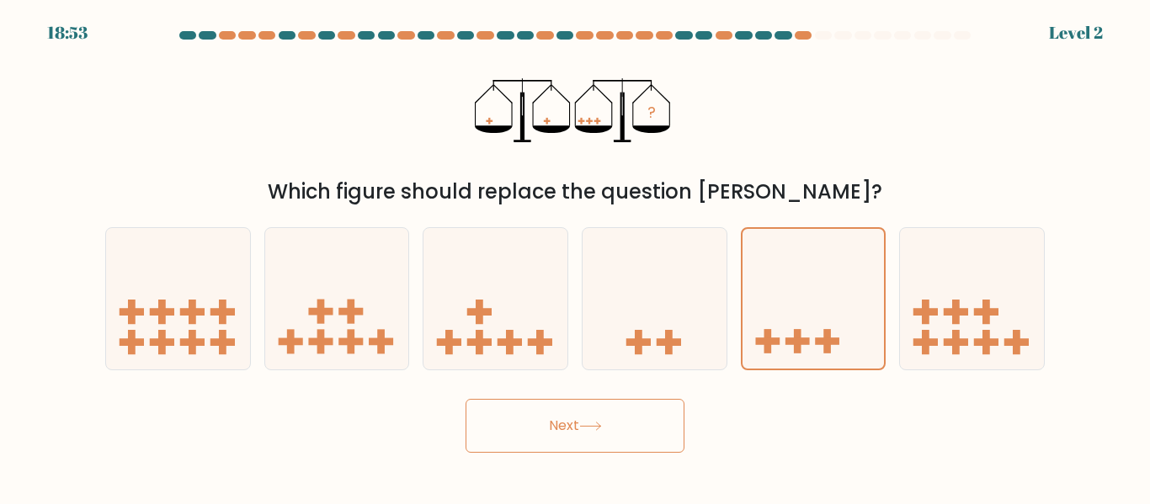
click at [646, 448] on button "Next" at bounding box center [575, 426] width 219 height 54
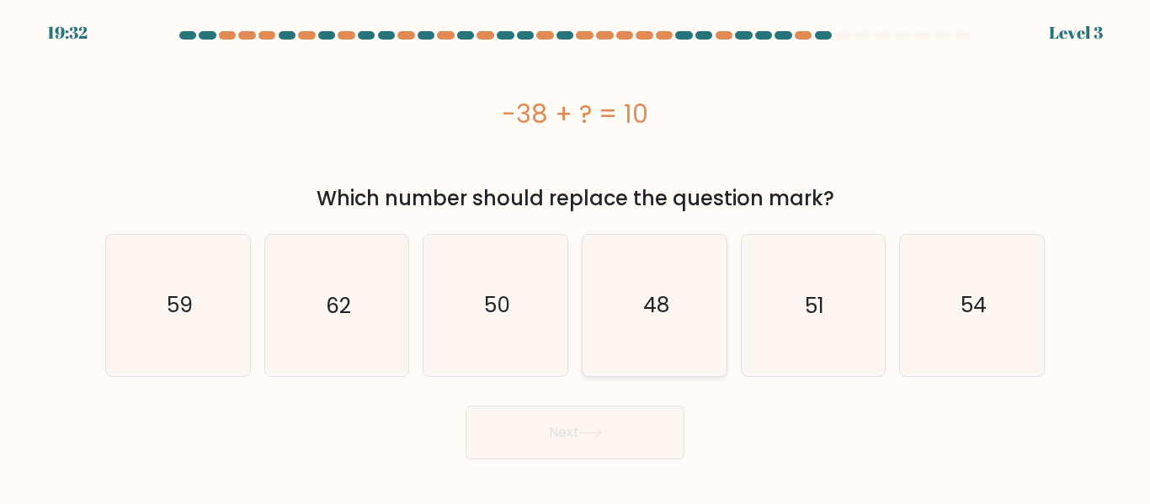
click at [597, 347] on icon "48" at bounding box center [654, 305] width 141 height 141
click at [576, 257] on input "d. 48" at bounding box center [575, 255] width 1 height 4
radio input "true"
click at [557, 429] on button "Next" at bounding box center [575, 433] width 219 height 54
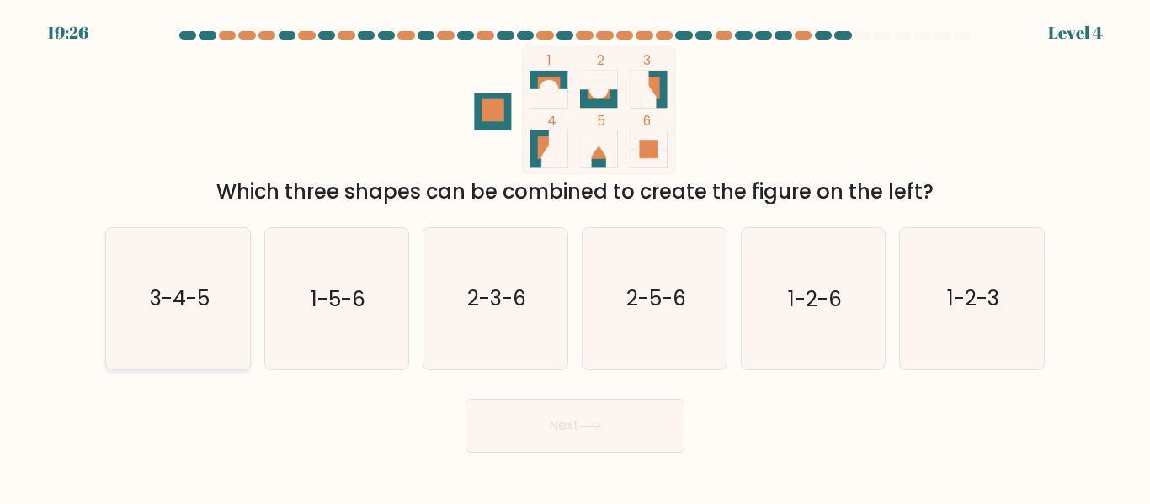
click at [206, 271] on icon "3-4-5" at bounding box center [178, 298] width 141 height 141
click at [575, 257] on input "a. 3-4-5" at bounding box center [575, 255] width 1 height 4
radio input "true"
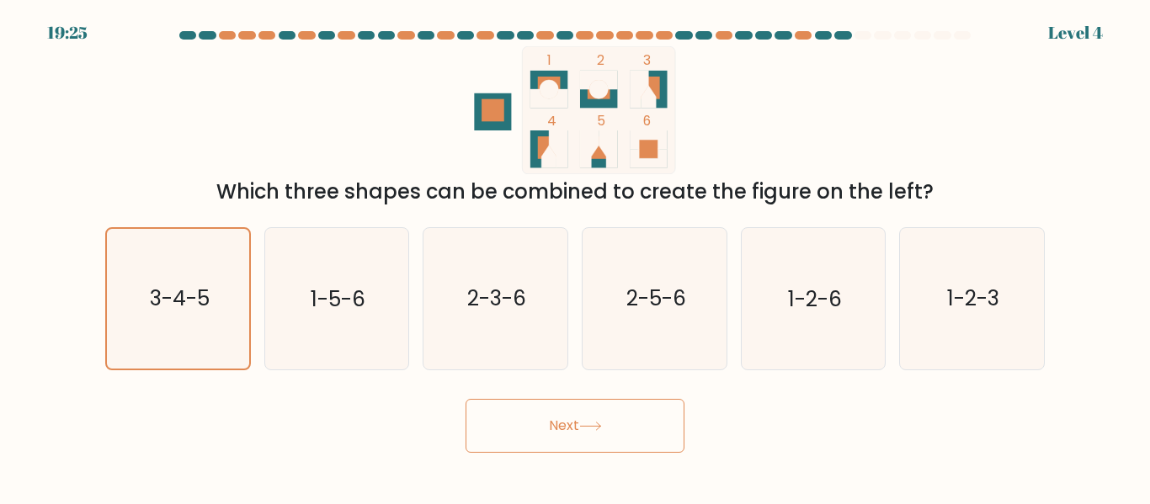
click at [513, 440] on button "Next" at bounding box center [575, 426] width 219 height 54
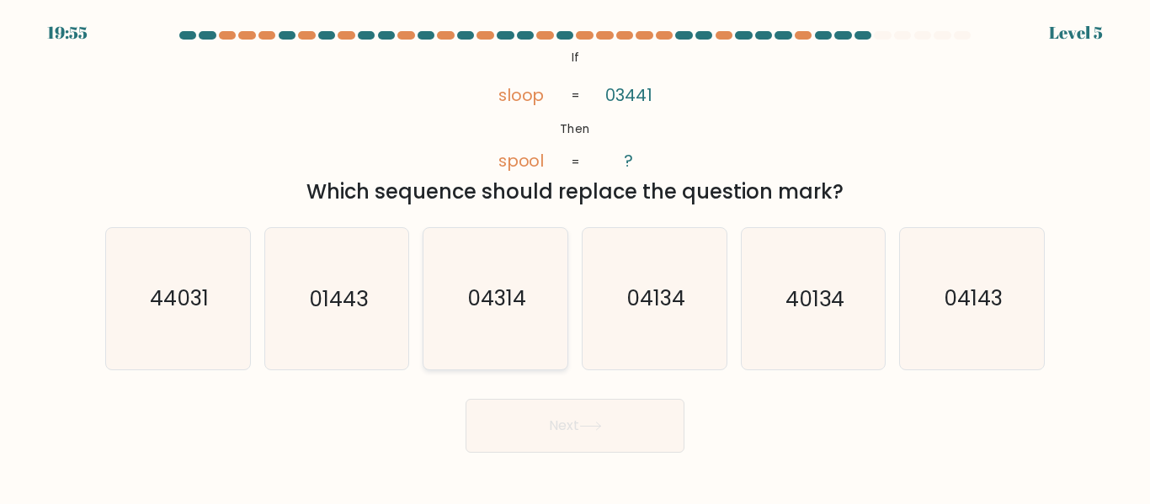
click at [507, 304] on text "04314" at bounding box center [496, 299] width 59 height 29
click at [575, 257] on input "c. 04314" at bounding box center [575, 255] width 1 height 4
radio input "true"
click at [551, 415] on button "Next" at bounding box center [575, 426] width 219 height 54
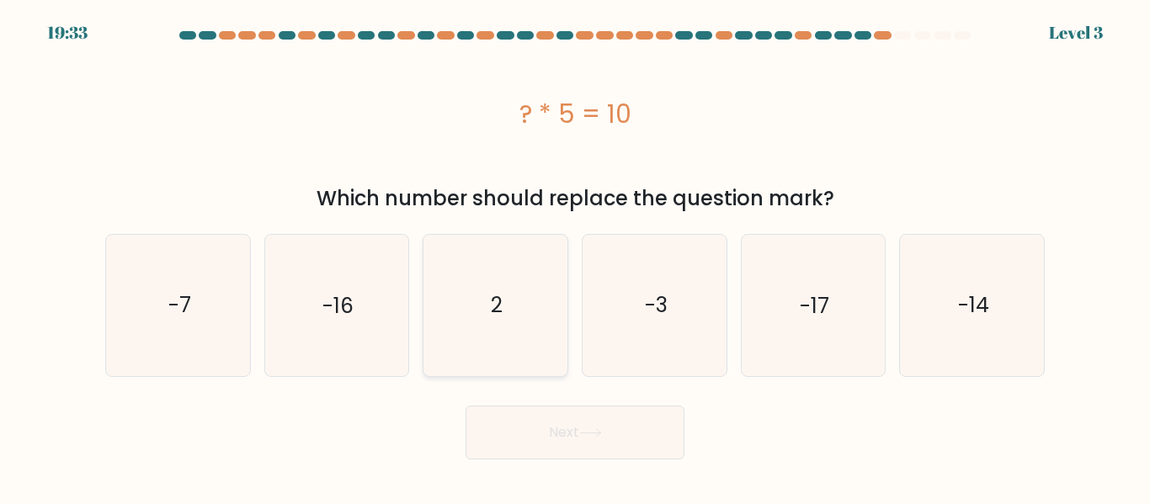
click at [547, 335] on icon "2" at bounding box center [495, 305] width 141 height 141
click at [575, 257] on input "c. 2" at bounding box center [575, 255] width 1 height 4
radio input "true"
click at [556, 432] on button "Next" at bounding box center [575, 433] width 219 height 54
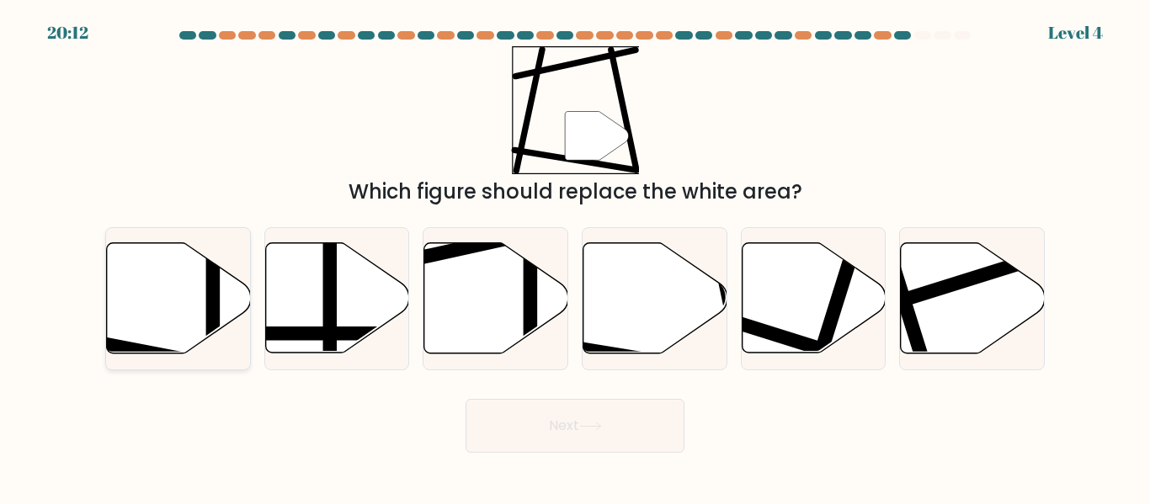
click at [138, 339] on icon at bounding box center [179, 298] width 144 height 110
click at [575, 257] on input "a." at bounding box center [575, 255] width 1 height 4
radio input "true"
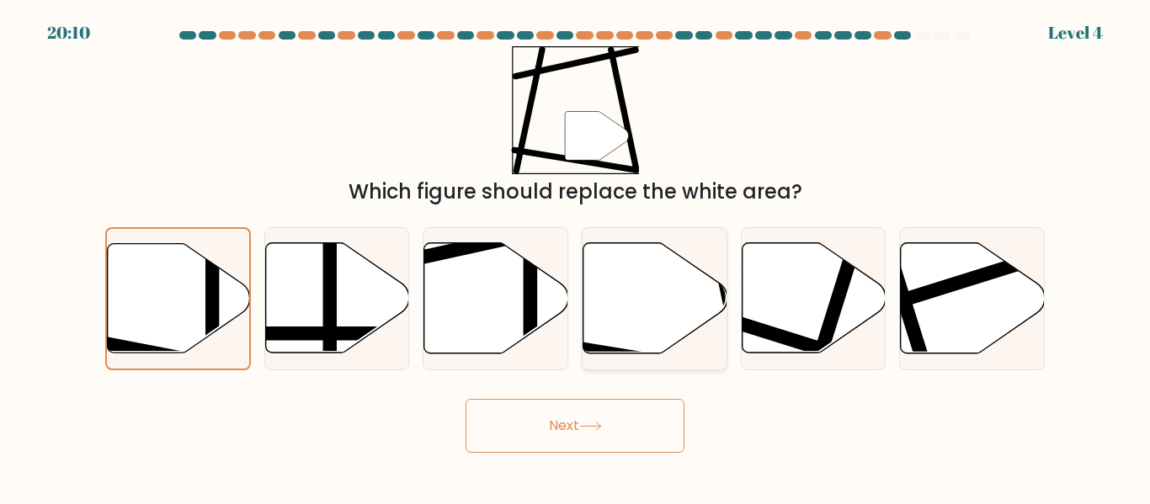
click at [690, 311] on icon at bounding box center [656, 298] width 144 height 110
click at [576, 257] on input "d." at bounding box center [575, 255] width 1 height 4
radio input "true"
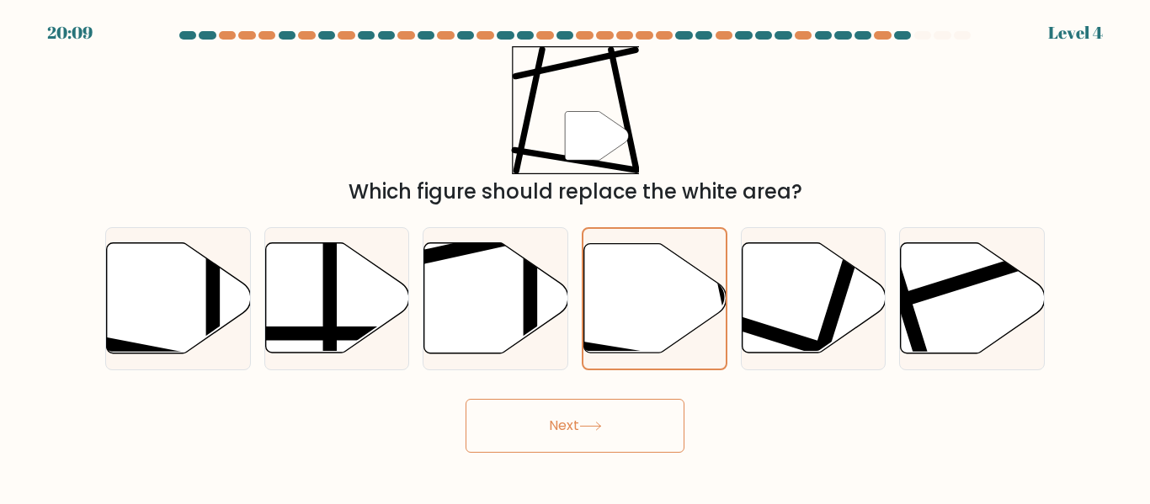
click at [621, 414] on button "Next" at bounding box center [575, 426] width 219 height 54
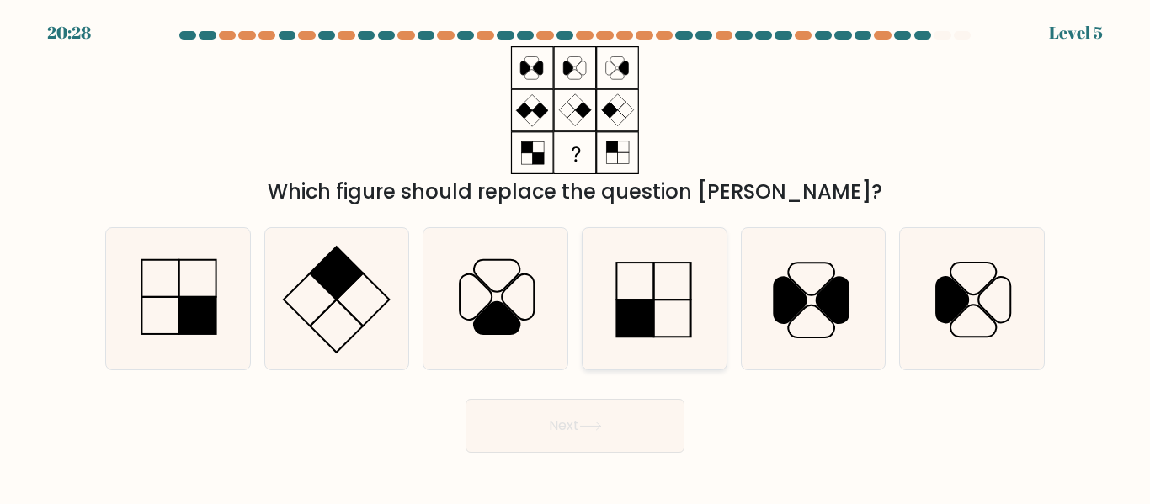
click at [695, 263] on icon at bounding box center [654, 298] width 141 height 141
click at [576, 257] on input "d." at bounding box center [575, 255] width 1 height 4
radio input "true"
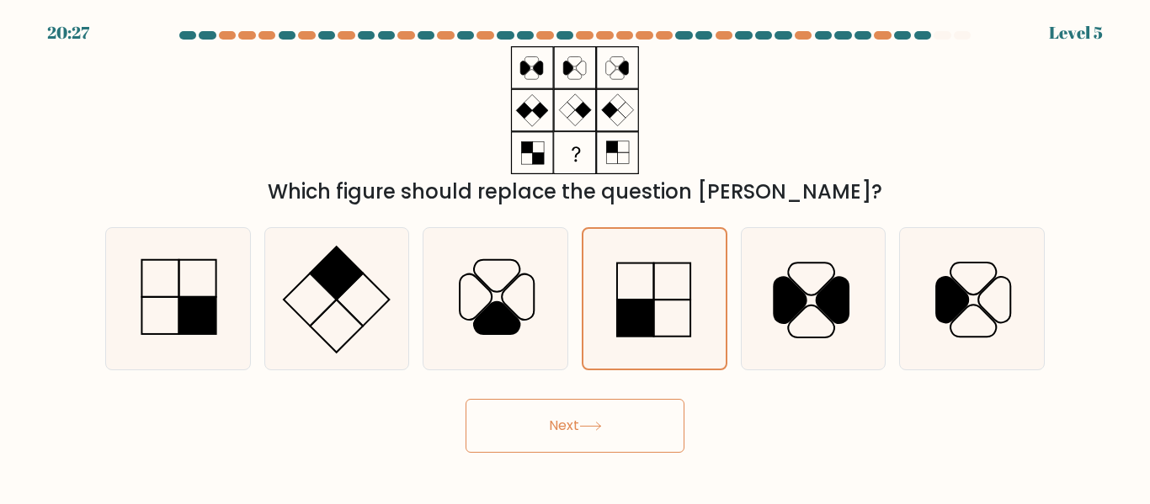
click at [558, 416] on button "Next" at bounding box center [575, 426] width 219 height 54
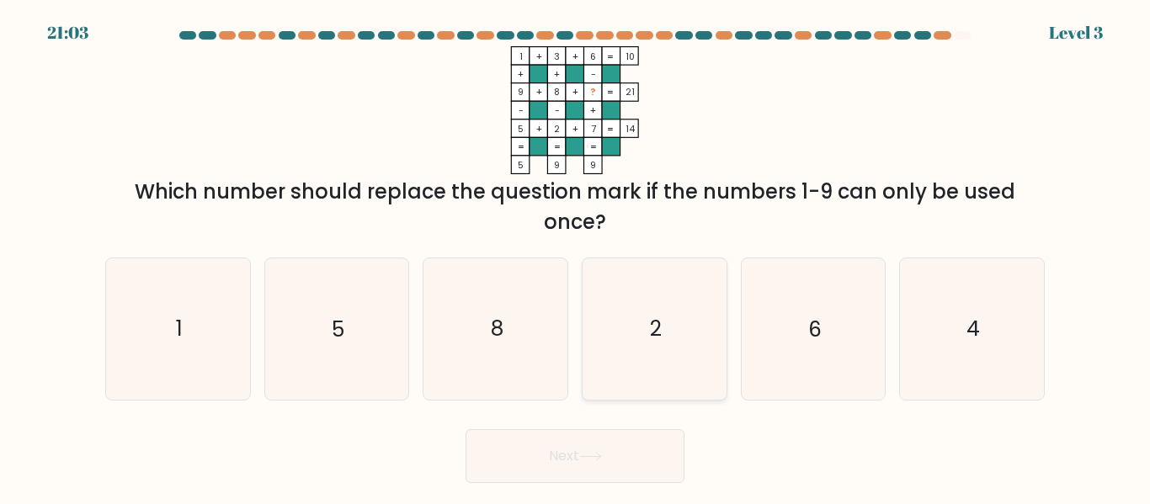
click at [602, 392] on icon "2" at bounding box center [654, 328] width 141 height 141
click at [576, 257] on input "d. 2" at bounding box center [575, 255] width 1 height 4
radio input "true"
click at [584, 435] on button "Next" at bounding box center [575, 456] width 219 height 54
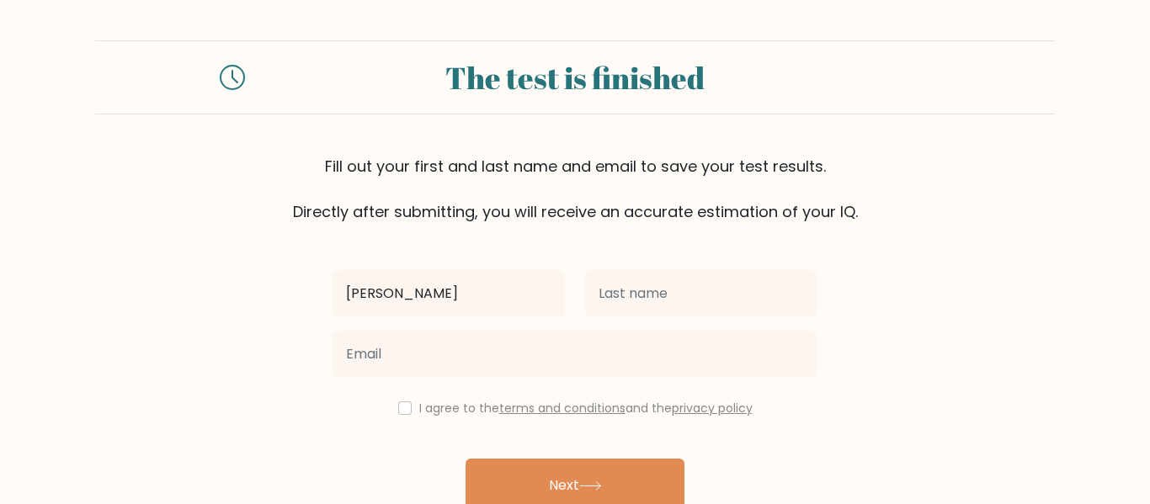
type input "Jaydin"
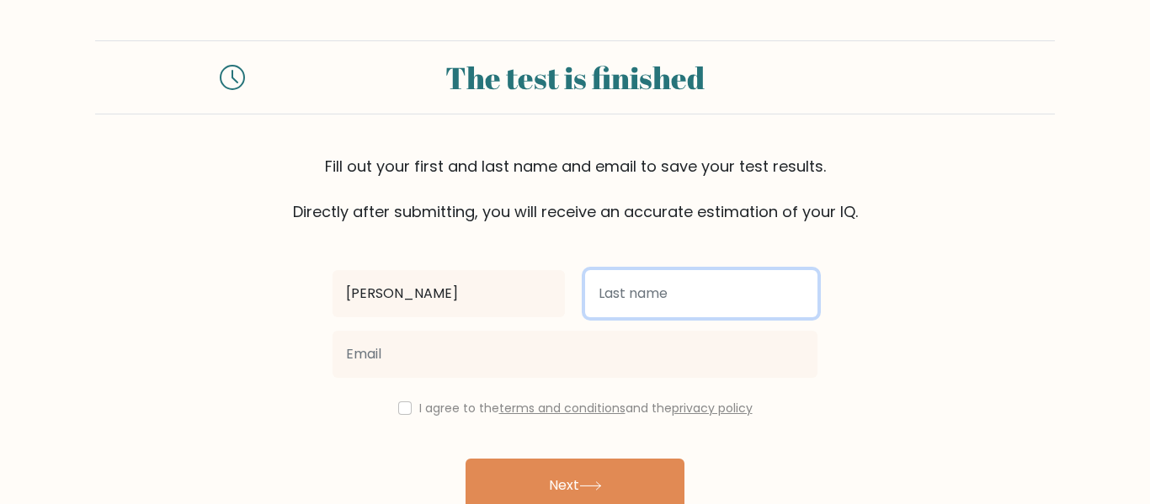
click at [653, 300] on input "text" at bounding box center [701, 293] width 232 height 47
type input "Northam"
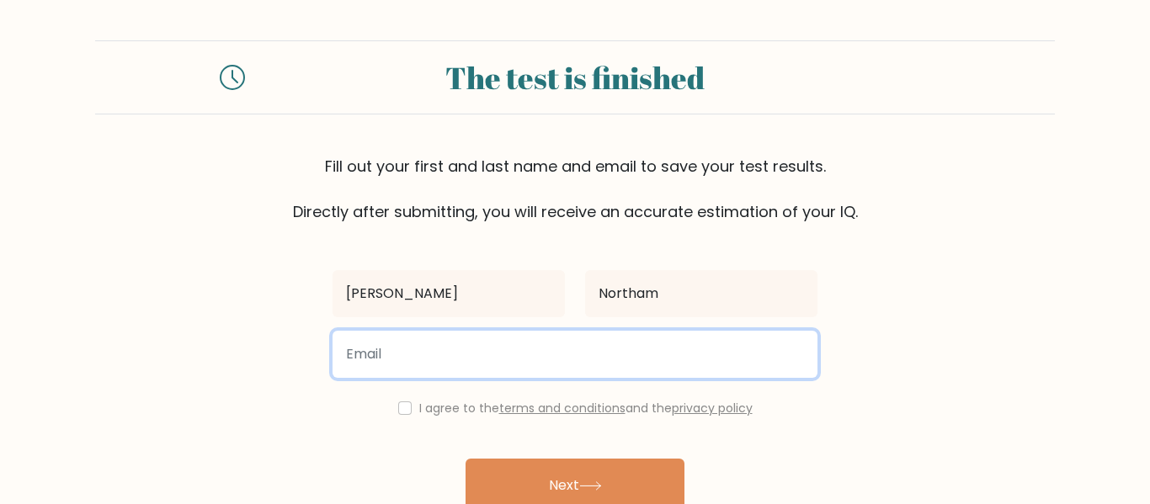
click at [562, 367] on input "email" at bounding box center [575, 354] width 485 height 47
type input "jaydogfb30@gmail.com"
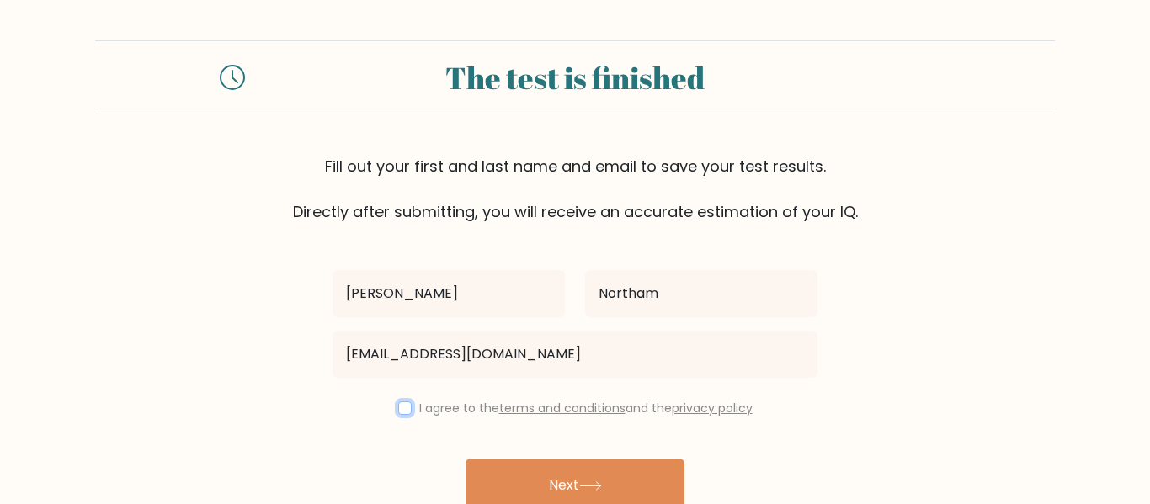
click at [403, 408] on input "checkbox" at bounding box center [404, 408] width 13 height 13
checkbox input "true"
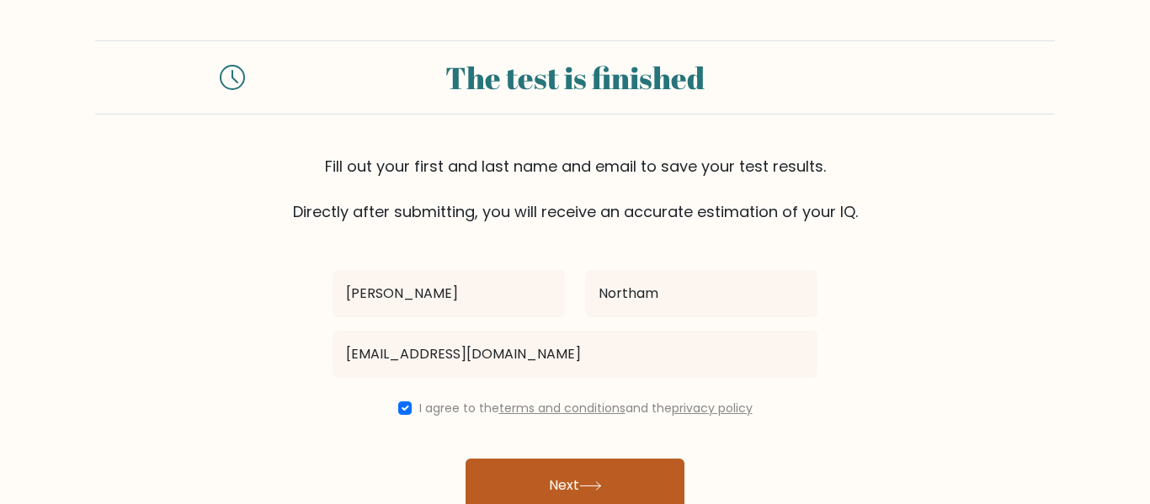
click at [527, 472] on button "Next" at bounding box center [575, 486] width 219 height 54
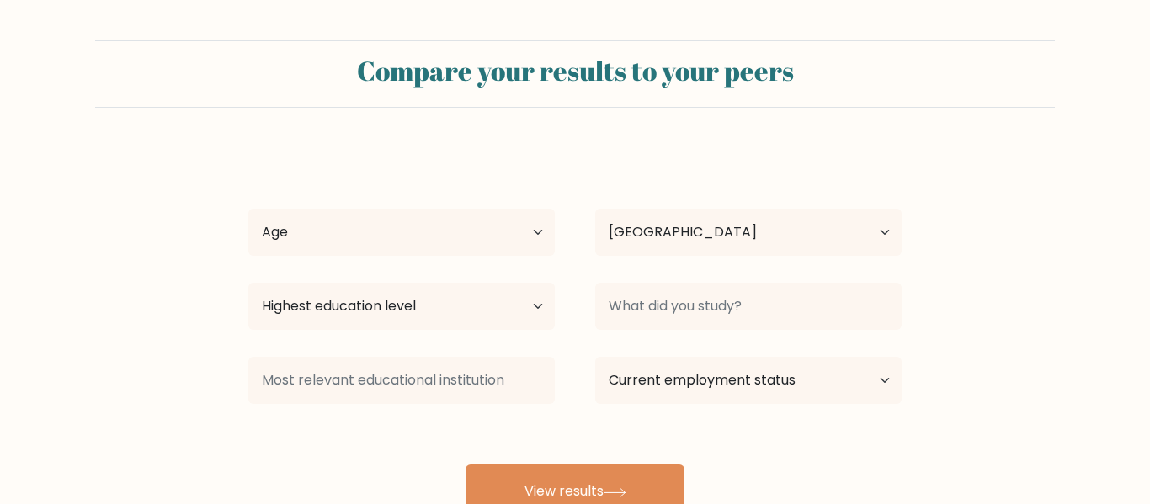
select select "US"
click at [431, 232] on select "Age Under [DEMOGRAPHIC_DATA] [DEMOGRAPHIC_DATA] [DEMOGRAPHIC_DATA] [DEMOGRAPHIC…" at bounding box center [401, 232] width 306 height 47
select select "min_18"
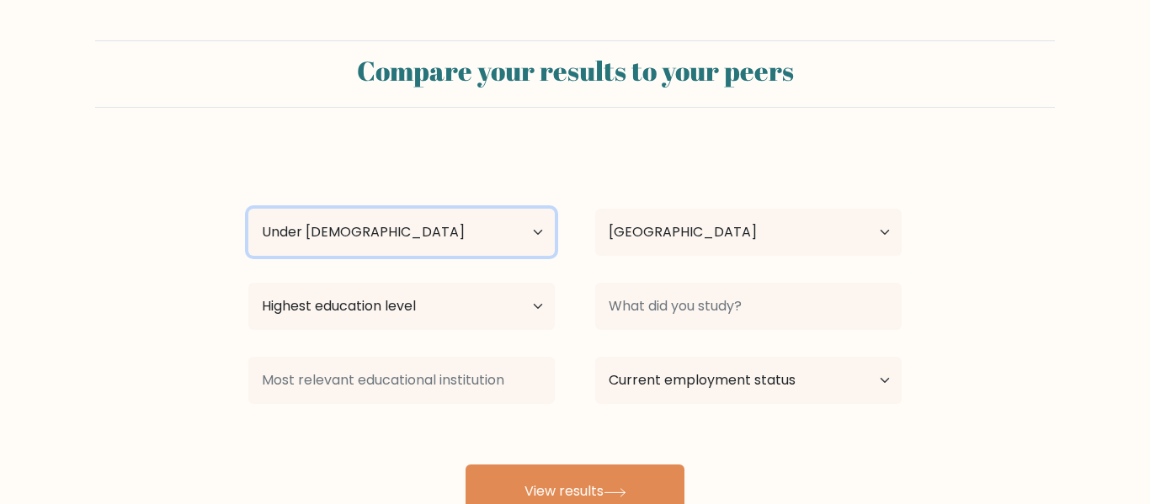
click at [248, 209] on select "Age Under [DEMOGRAPHIC_DATA] [DEMOGRAPHIC_DATA] [DEMOGRAPHIC_DATA] [DEMOGRAPHIC…" at bounding box center [401, 232] width 306 height 47
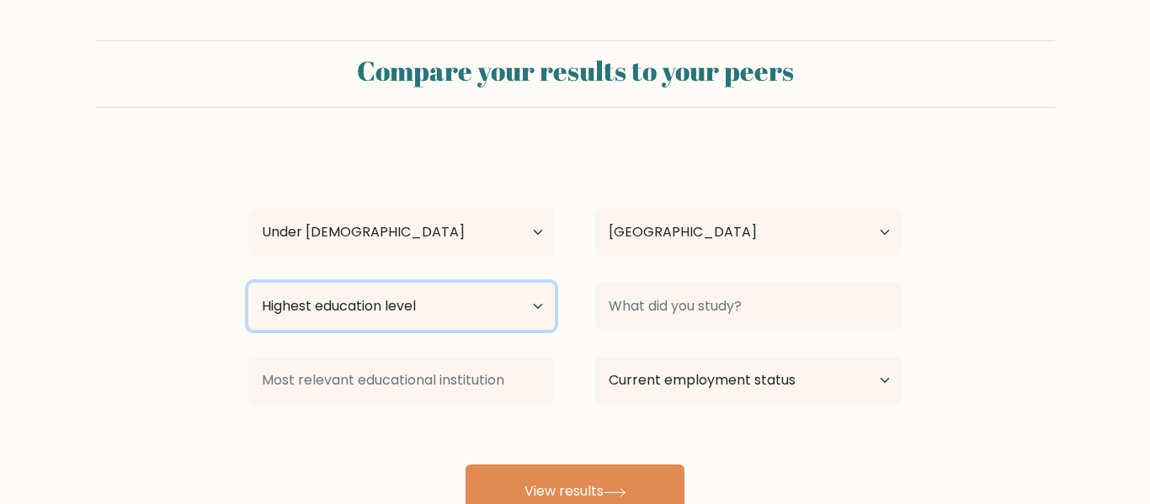
click at [481, 308] on select "Highest education level No schooling Primary Lower Secondary Upper Secondary Oc…" at bounding box center [401, 306] width 306 height 47
click at [248, 283] on select "Highest education level No schooling Primary Lower Secondary Upper Secondary Oc…" at bounding box center [401, 306] width 306 height 47
click at [450, 301] on select "Highest education level No schooling Primary Lower Secondary Upper Secondary Oc…" at bounding box center [401, 306] width 306 height 47
select select "upper_secondary"
click at [248, 283] on select "Highest education level No schooling Primary Lower Secondary Upper Secondary Oc…" at bounding box center [401, 306] width 306 height 47
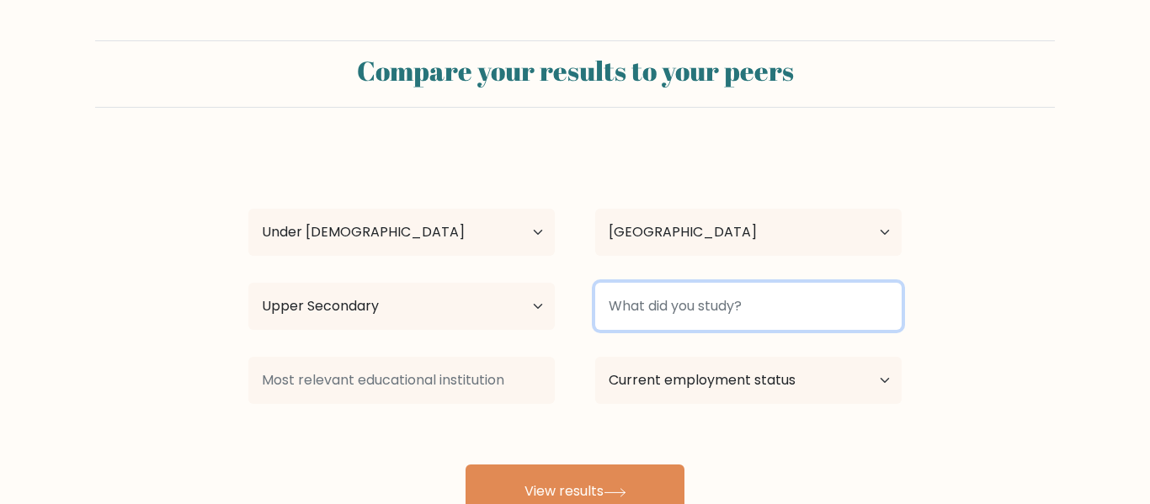
click at [708, 297] on input at bounding box center [748, 306] width 306 height 47
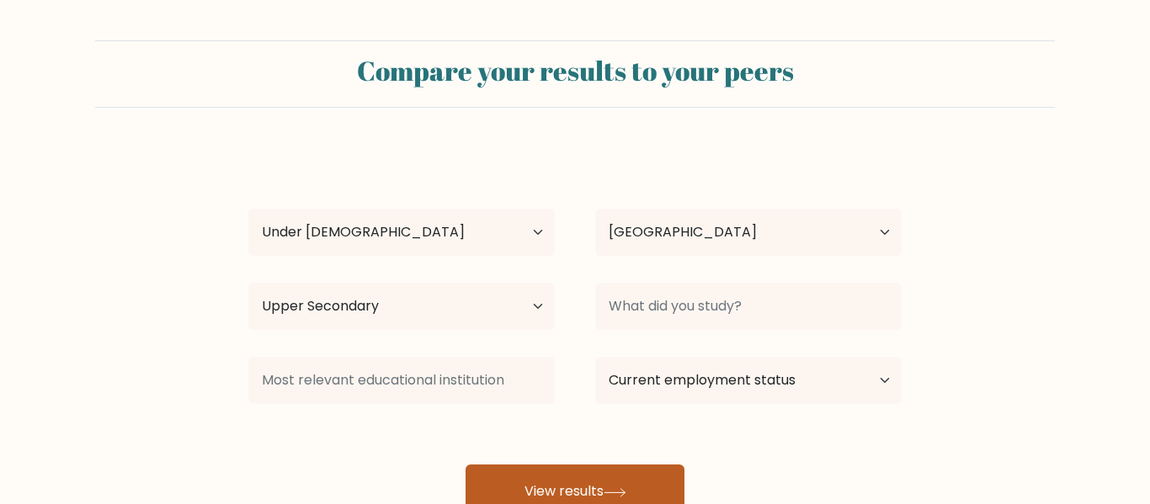
click at [598, 487] on button "View results" at bounding box center [575, 492] width 219 height 54
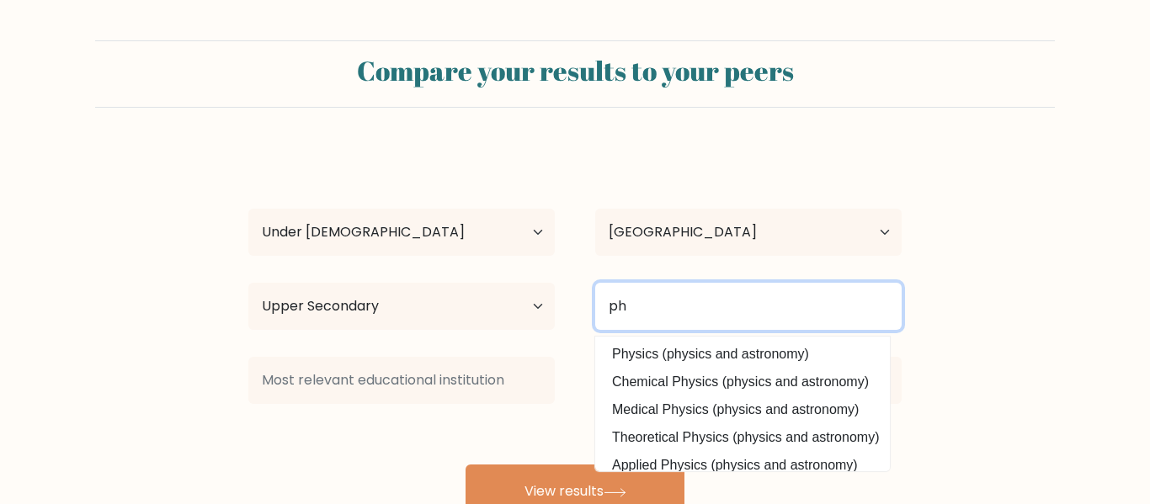
type input "p"
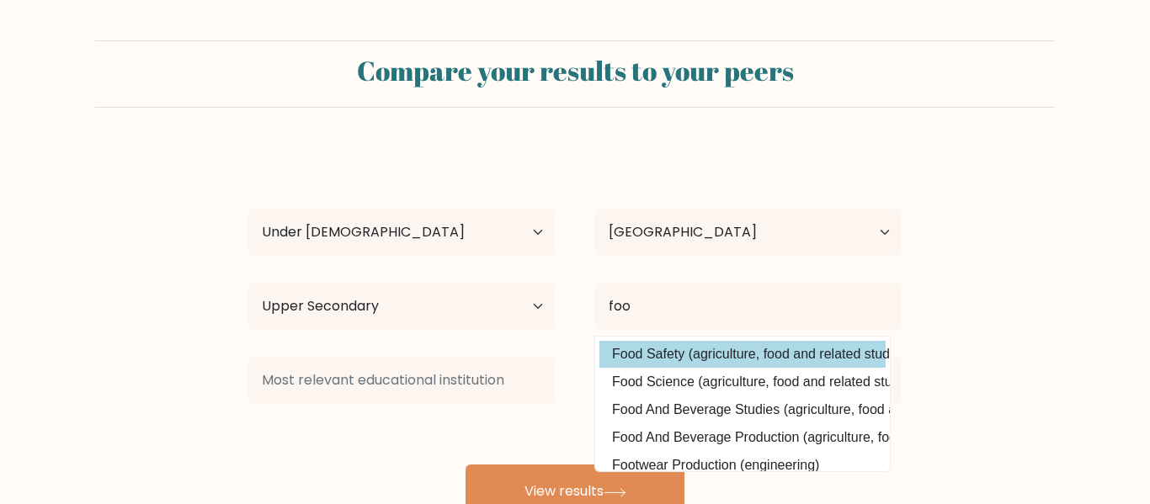
click at [701, 349] on option "Food Safety (agriculture, food and related studies)" at bounding box center [743, 354] width 286 height 27
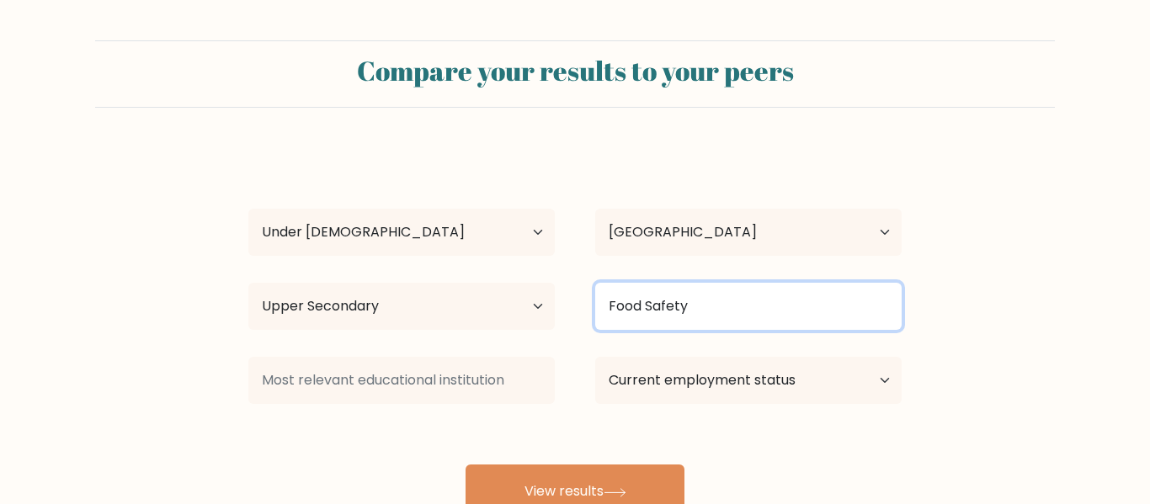
click at [709, 312] on input "Food Safety" at bounding box center [748, 306] width 306 height 47
type input "F"
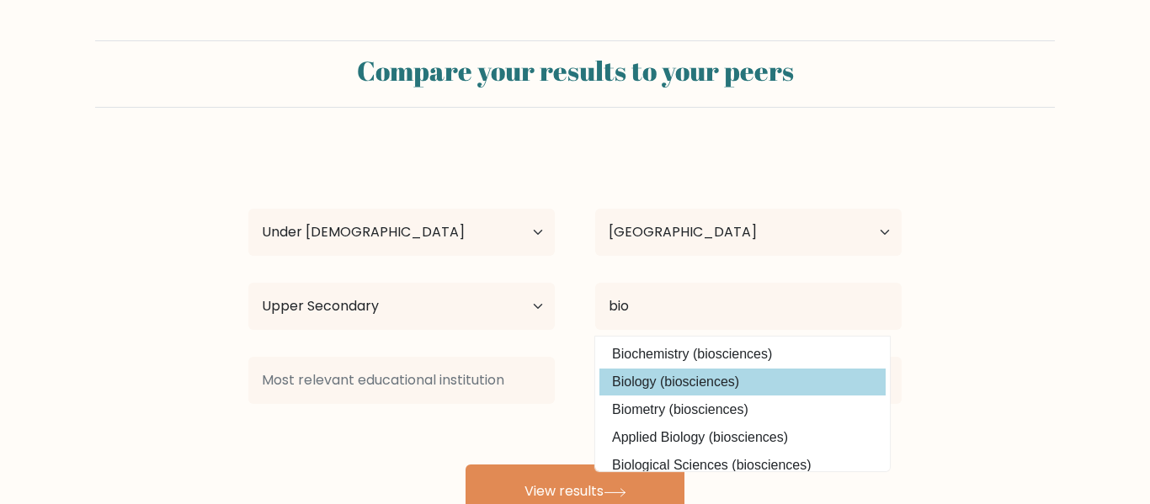
click at [693, 376] on option "Biology (biosciences)" at bounding box center [743, 382] width 286 height 27
type input "Biology"
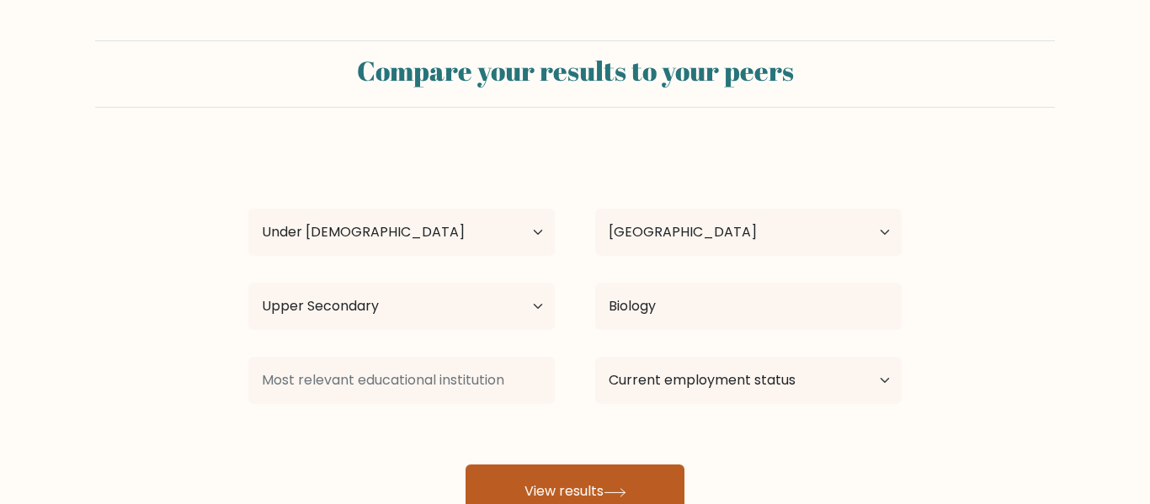
click at [602, 474] on button "View results" at bounding box center [575, 492] width 219 height 54
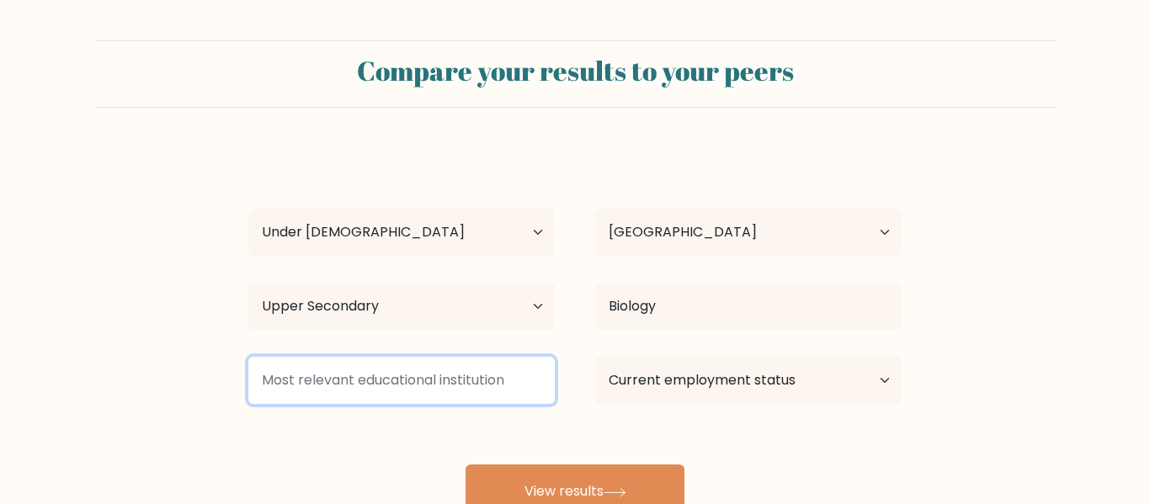
click at [488, 395] on input at bounding box center [401, 380] width 306 height 47
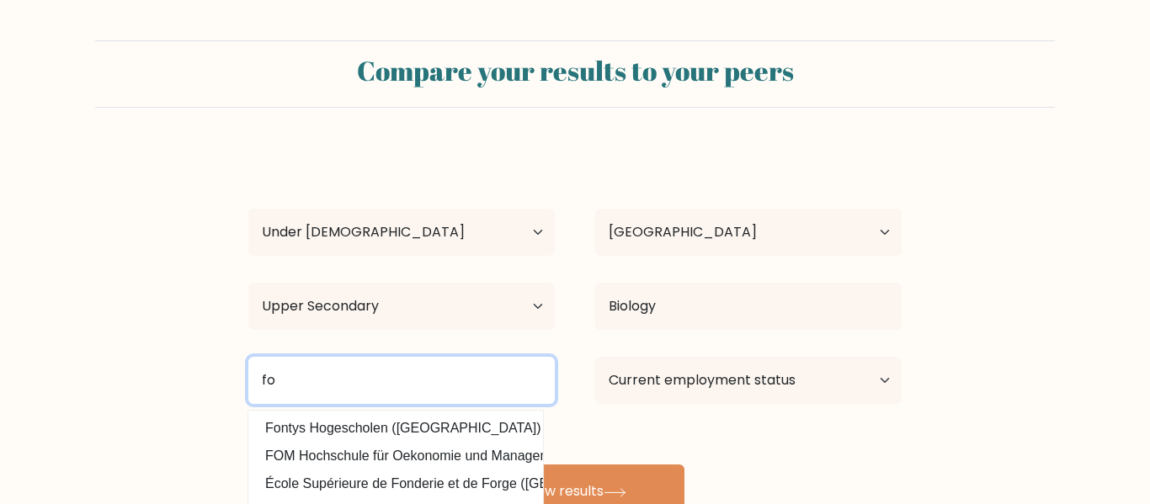
type input "f"
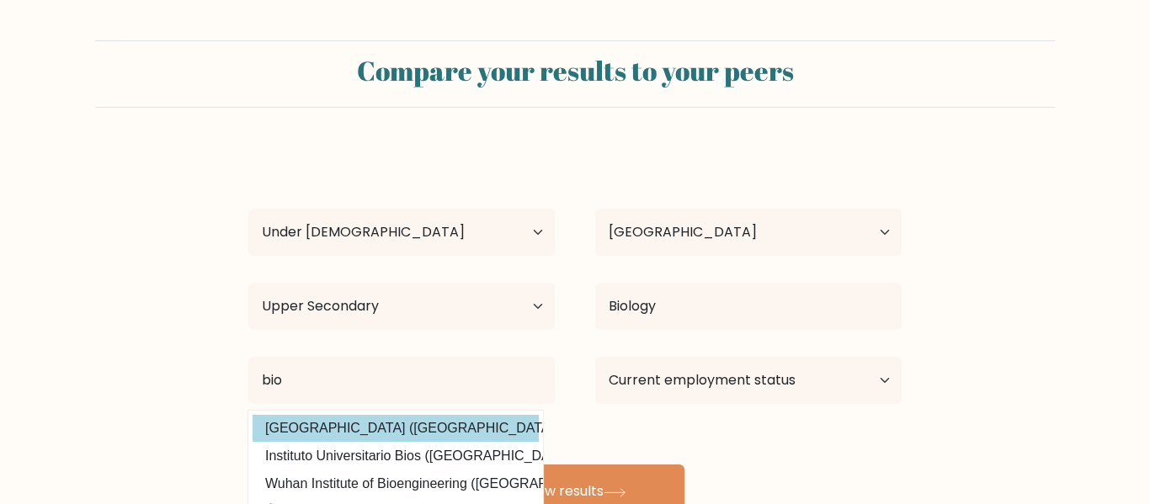
click at [450, 426] on option "Biola University (United States)" at bounding box center [396, 428] width 286 height 27
type input "[GEOGRAPHIC_DATA]"
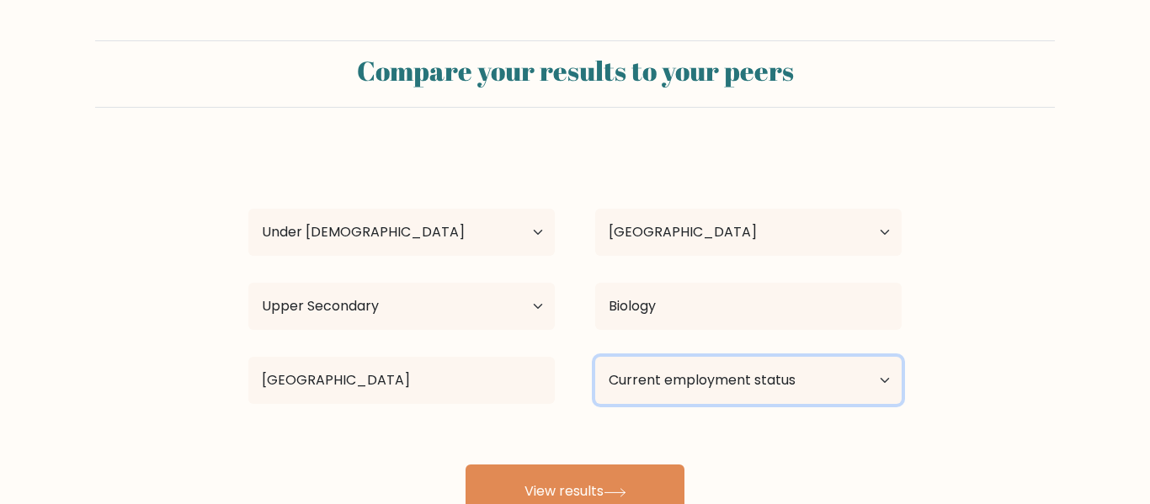
click at [674, 380] on select "Current employment status Employed Student Retired Other / prefer not to answer" at bounding box center [748, 380] width 306 height 47
select select "student"
click at [595, 357] on select "Current employment status Employed Student Retired Other / prefer not to answer" at bounding box center [748, 380] width 306 height 47
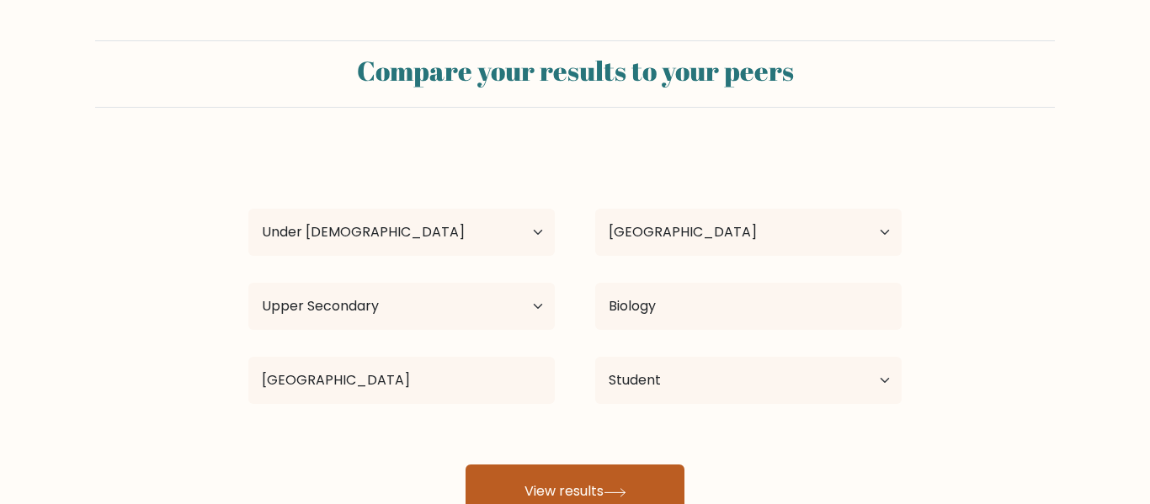
click at [562, 472] on button "View results" at bounding box center [575, 492] width 219 height 54
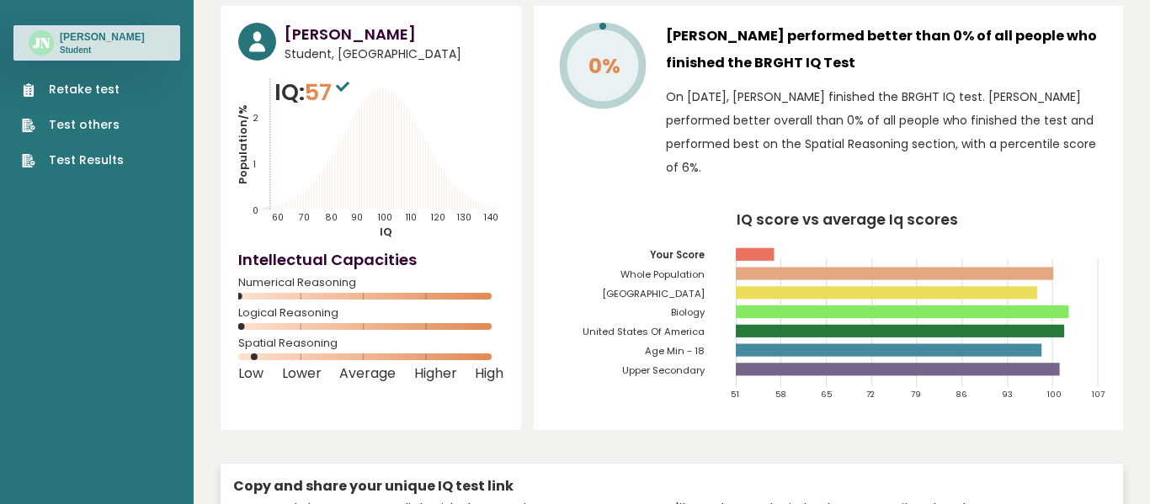
scroll to position [61, 0]
